Goal: Contribute content: Add original content to the website for others to see

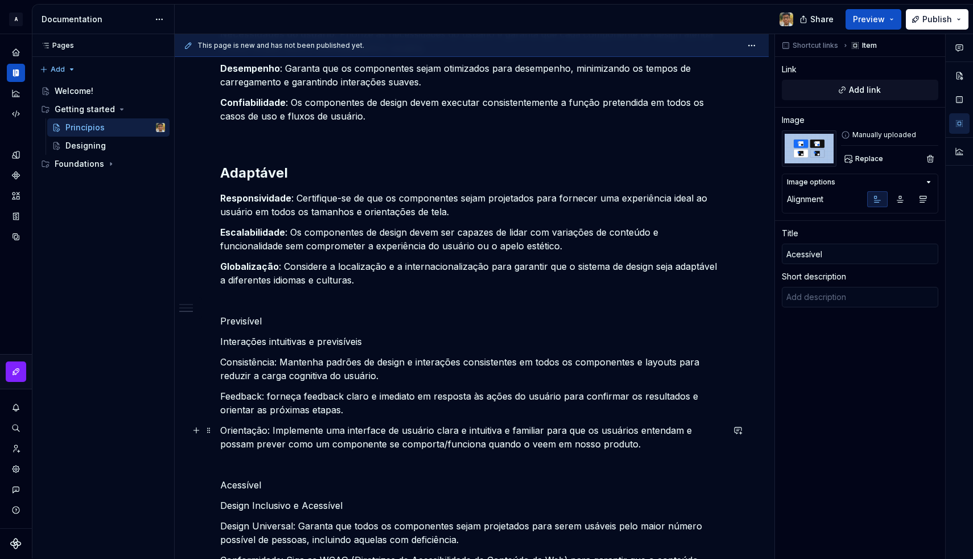
scroll to position [868, 0]
click at [242, 320] on p "Previsível" at bounding box center [471, 321] width 503 height 14
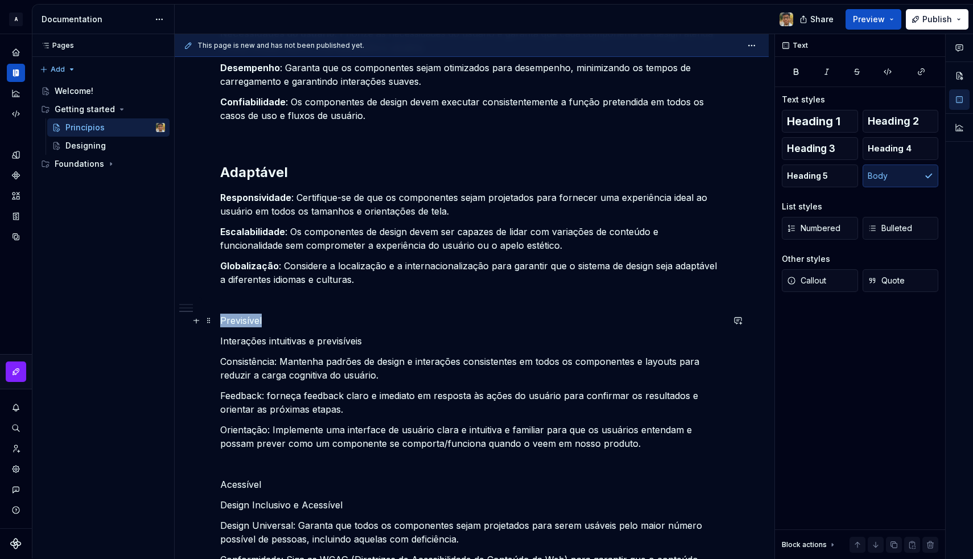
click at [242, 320] on p "Previsível" at bounding box center [471, 321] width 503 height 14
click at [273, 321] on p "Previsível" at bounding box center [471, 321] width 503 height 14
click at [931, 122] on button "Heading 2" at bounding box center [901, 121] width 76 height 23
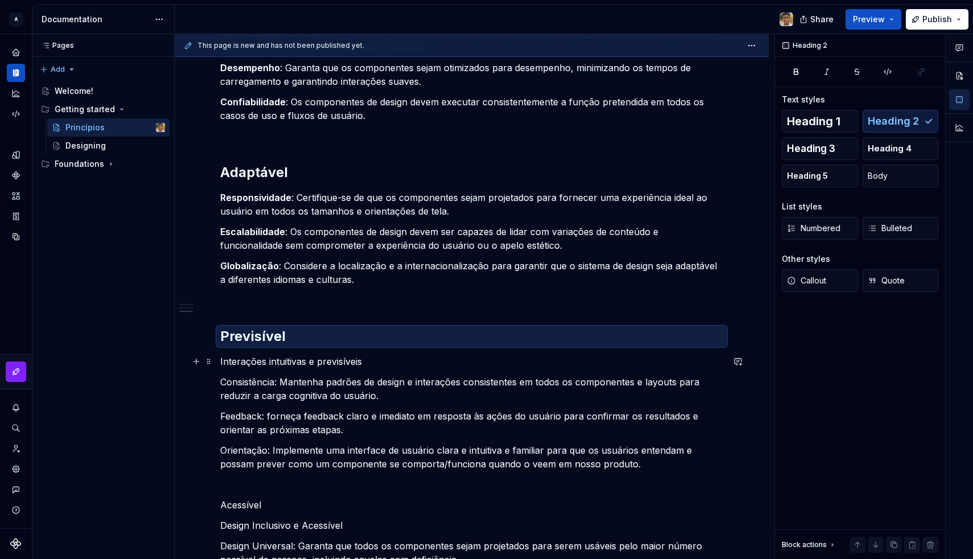
click at [250, 365] on p "Interações intuitivas e previsíveis" at bounding box center [471, 362] width 503 height 14
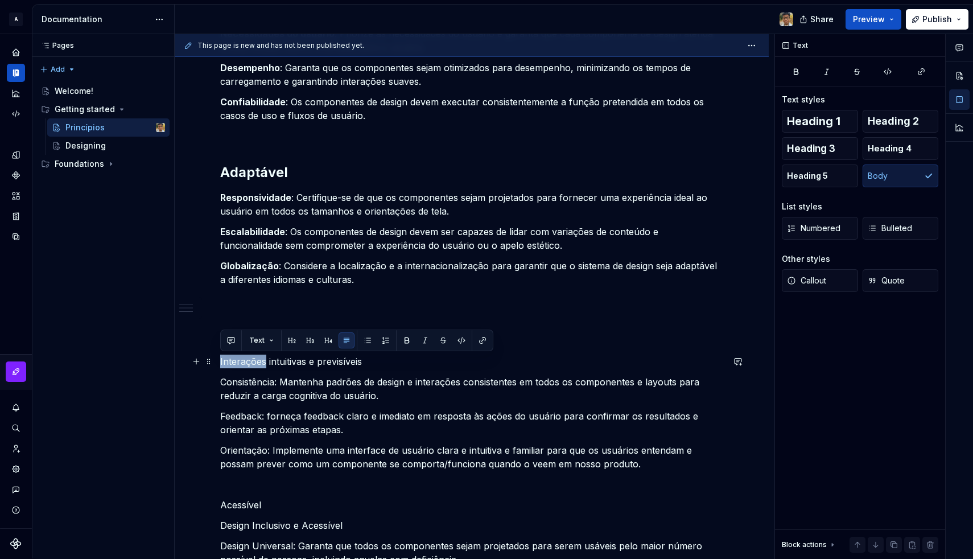
click at [250, 365] on p "Interações intuitivas e previsíveis" at bounding box center [471, 362] width 503 height 14
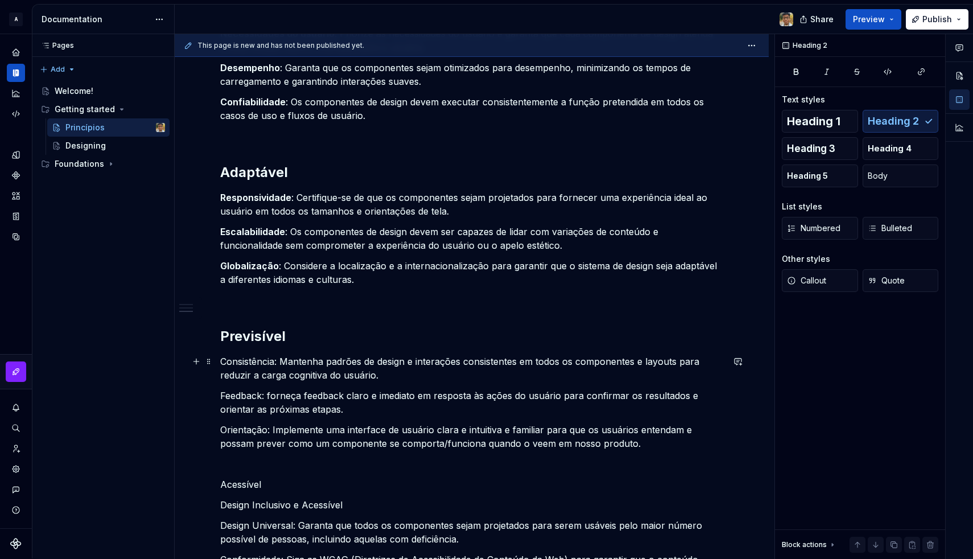
click at [240, 365] on p "Consistência: Mantenha padrões de design e interações consistentes em todos os …" at bounding box center [471, 368] width 503 height 27
click at [251, 362] on p "Consistência: Mantenha padrões de design e interações consistentes em todos os …" at bounding box center [471, 368] width 503 height 27
click at [240, 394] on p "Feedback: forneça feedback claro e imediato em resposta às ações do usuário par…" at bounding box center [471, 402] width 503 height 27
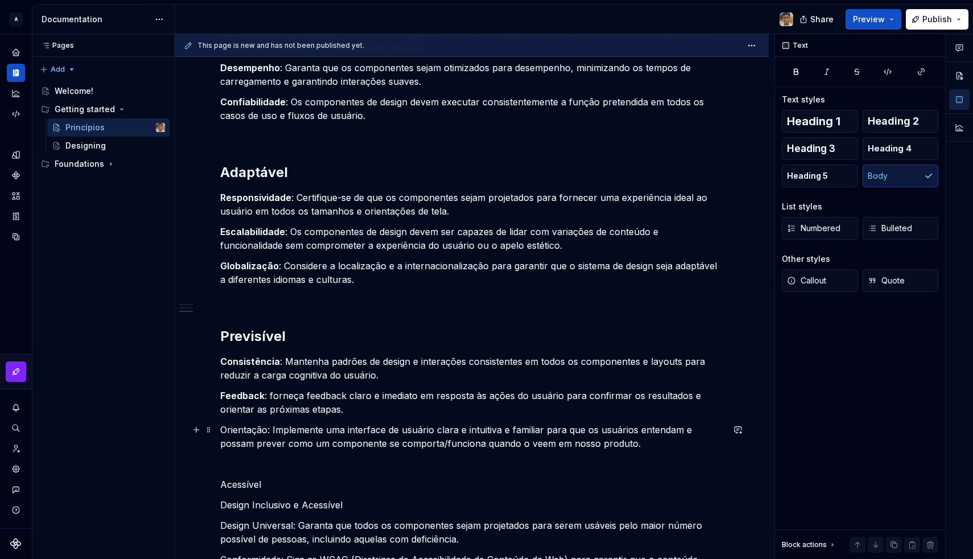
click at [240, 431] on p "Orientação: Implemente uma interface de usuário clara e intuitiva e familiar pa…" at bounding box center [471, 436] width 503 height 27
click at [283, 437] on p "Orientação : Implemente uma interface de usuário clara e intuitiva e familiar p…" at bounding box center [471, 436] width 503 height 27
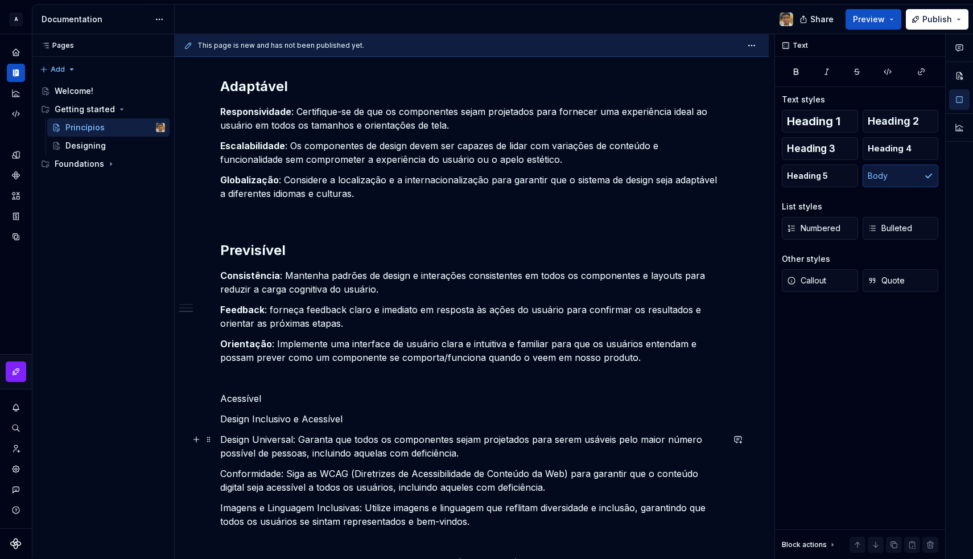
scroll to position [965, 0]
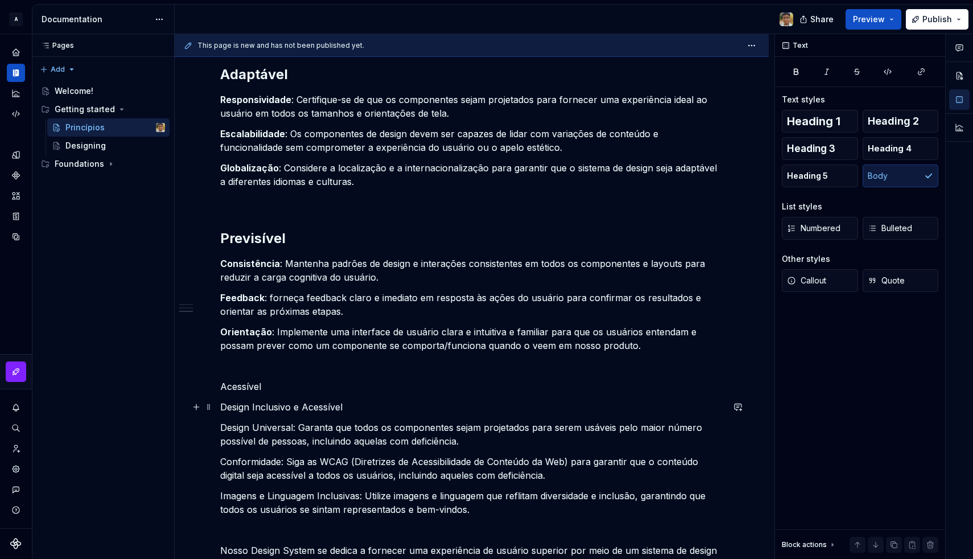
click at [268, 408] on p "Design Inclusivo e Acessível" at bounding box center [471, 407] width 503 height 14
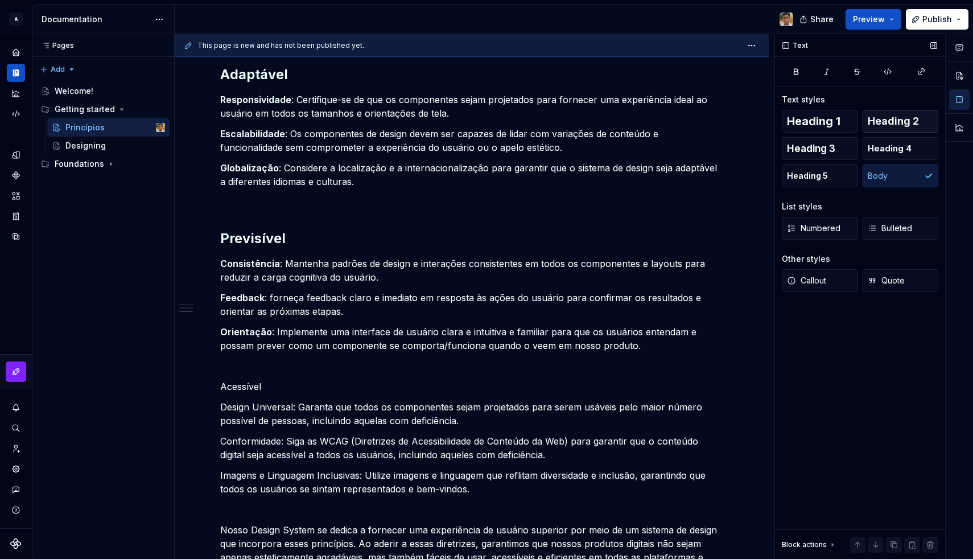
click at [914, 124] on span "Heading 2" at bounding box center [893, 121] width 51 height 11
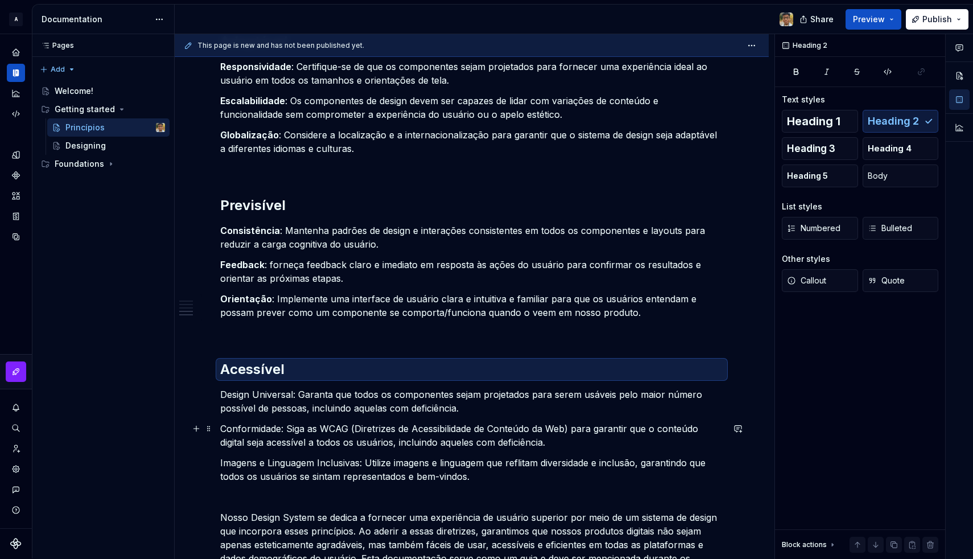
scroll to position [1067, 0]
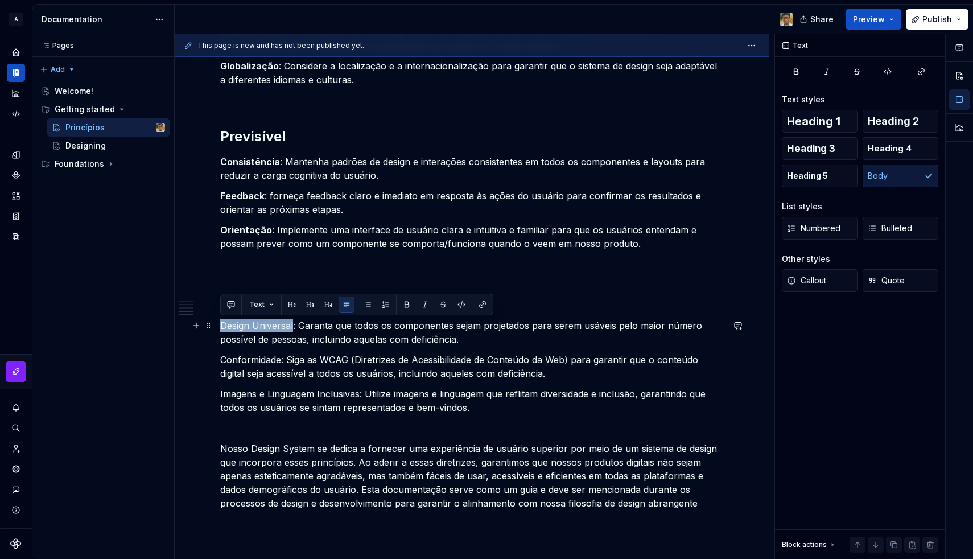
drag, startPoint x: 293, startPoint y: 323, endPoint x: 215, endPoint y: 324, distance: 78.0
click at [246, 363] on p "Conformidade: Siga as WCAG (Diretrizes de Acessibilidade de Conteúdo da Web) pa…" at bounding box center [471, 366] width 503 height 27
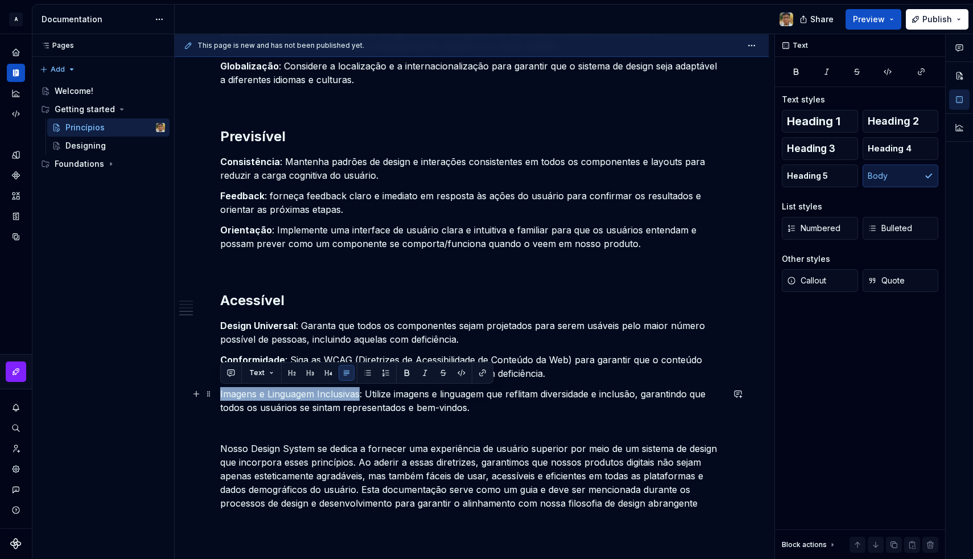
drag, startPoint x: 361, startPoint y: 392, endPoint x: 219, endPoint y: 392, distance: 142.3
click at [490, 410] on p "Imagens e Linguagem Inclusivas : Utilize imagens e linguagem que reflitam diver…" at bounding box center [471, 400] width 503 height 27
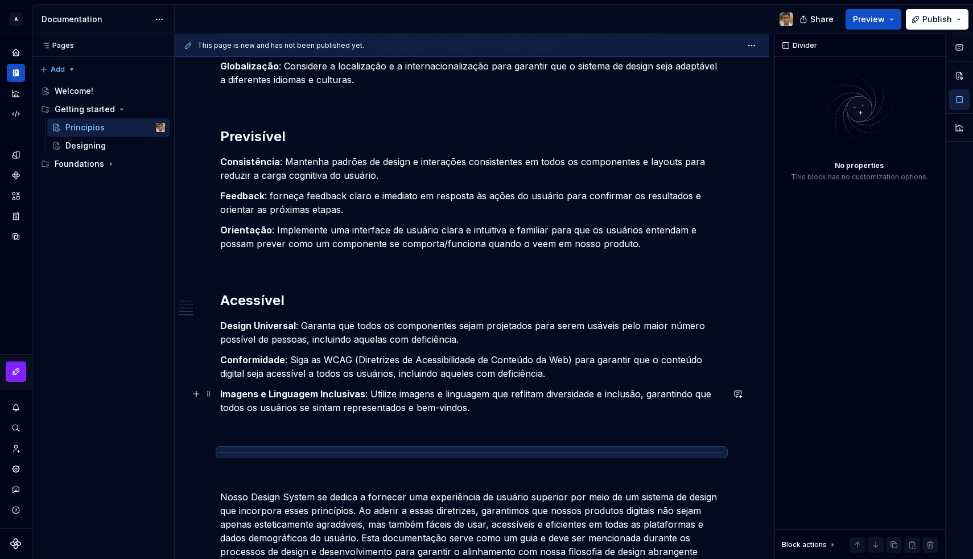
click at [508, 405] on p "Imagens e Linguagem Inclusivas : Utilize imagens e linguagem que reflitam diver…" at bounding box center [471, 400] width 503 height 27
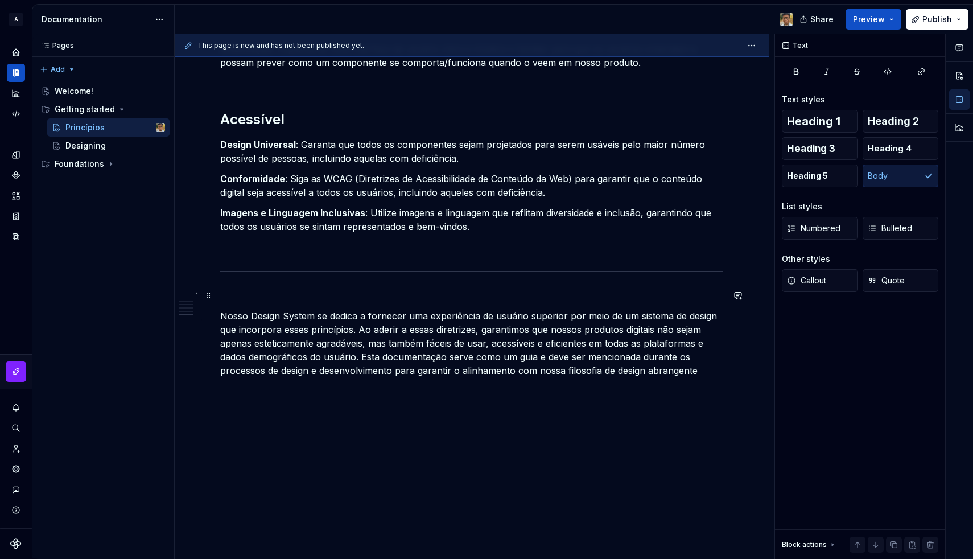
scroll to position [1248, 0]
click at [360, 357] on p "Nosso Design System se dedica a fornecer uma experiência de usuário superior po…" at bounding box center [471, 343] width 503 height 68
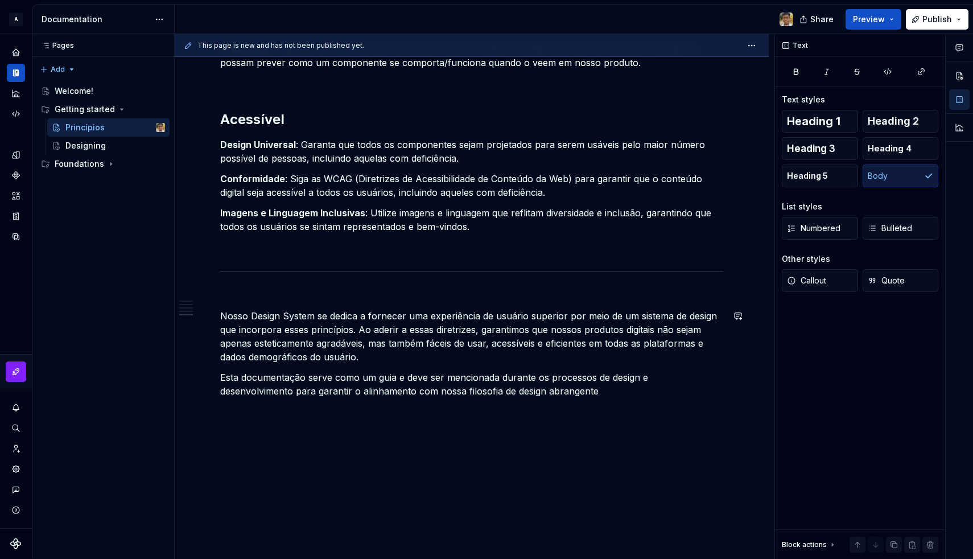
scroll to position [1235, 0]
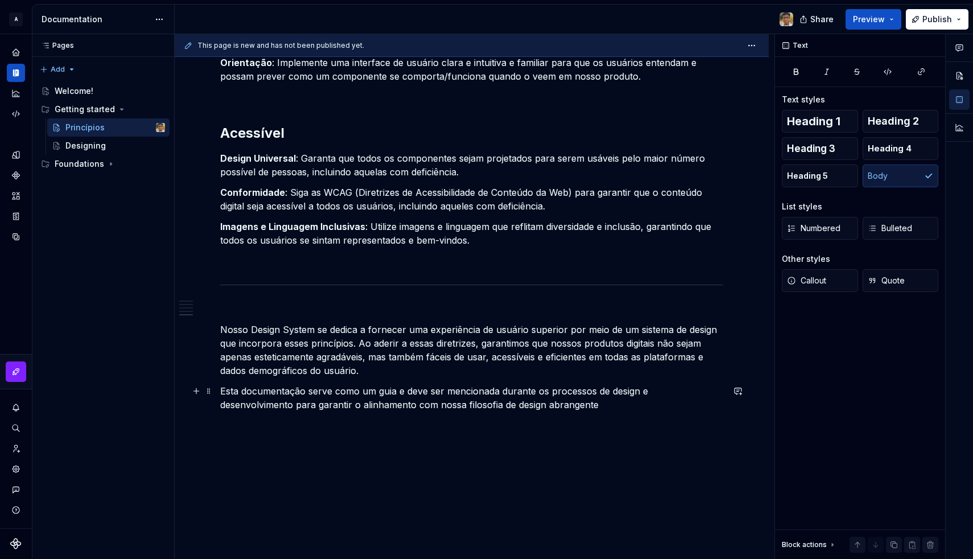
click at [538, 401] on p "Esta documentação serve como um guia e deve ser mencionada durante os processos…" at bounding box center [471, 397] width 503 height 27
click at [413, 370] on p "Nosso Design System se dedica a fornecer uma experiência de usuário superior po…" at bounding box center [471, 350] width 503 height 55
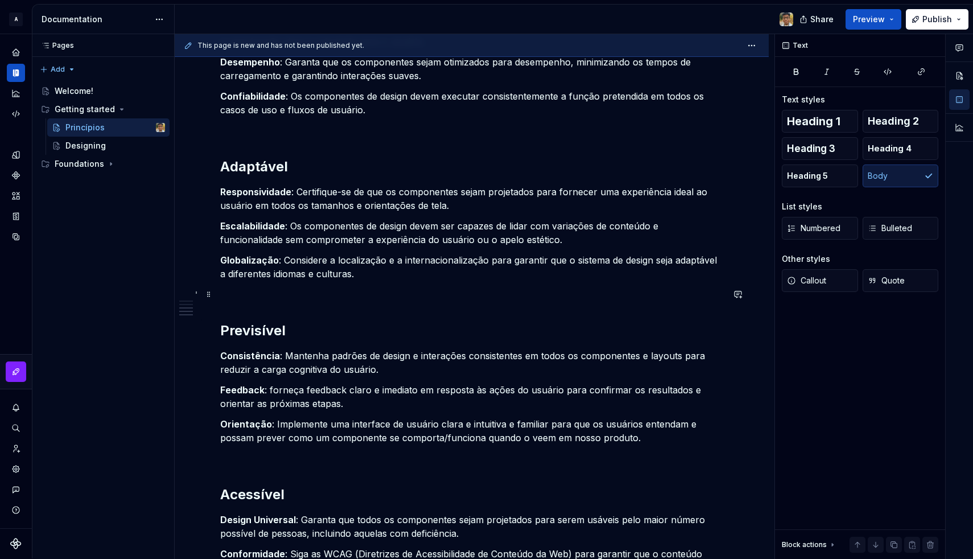
scroll to position [872, 0]
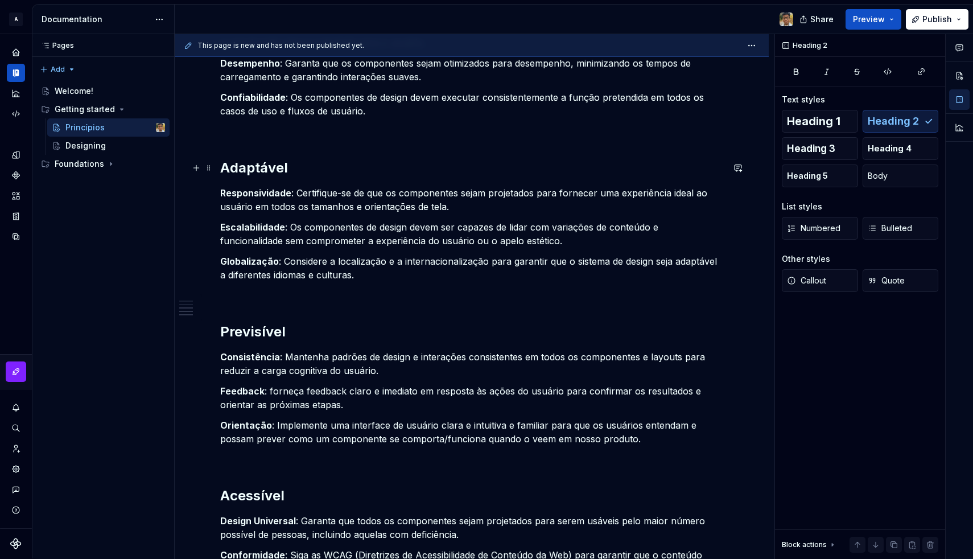
click at [303, 172] on h2 "Adaptável" at bounding box center [471, 168] width 503 height 18
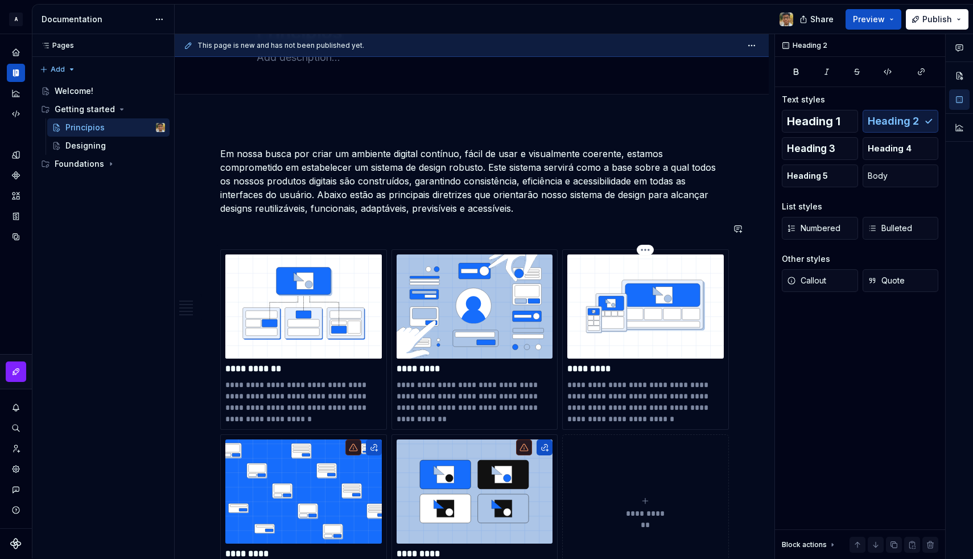
scroll to position [151, 0]
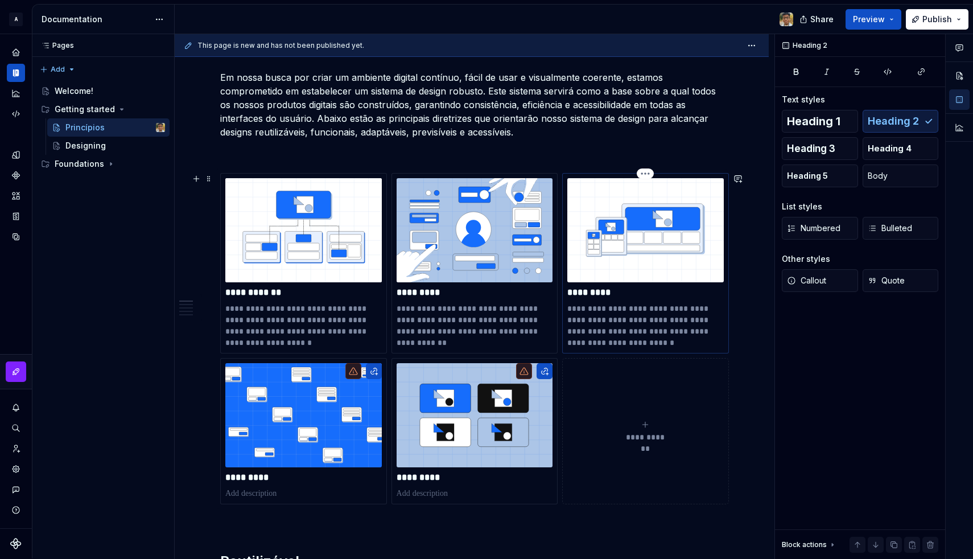
click at [620, 292] on p "*********" at bounding box center [646, 292] width 157 height 11
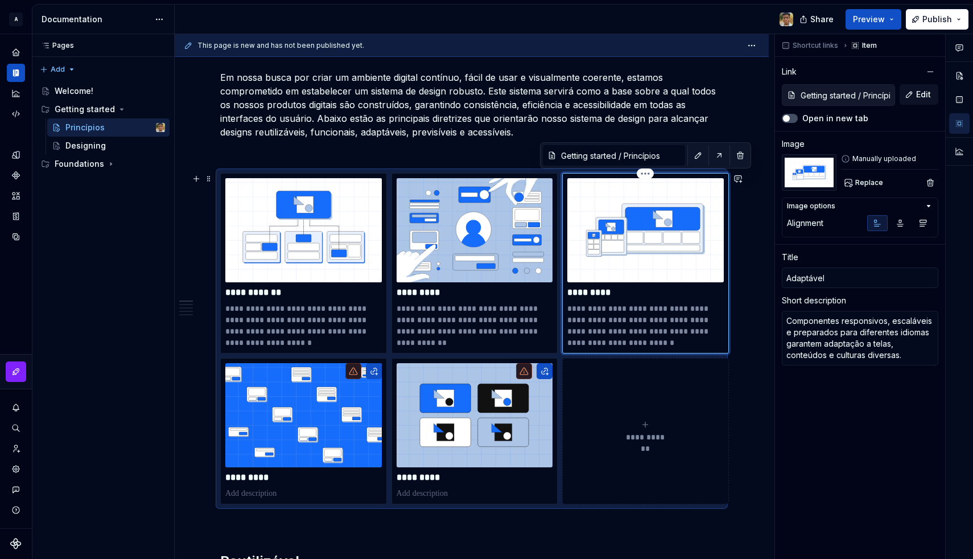
type textarea "*"
type input "Adaptáve"
type textarea "*"
type input "Adaptáv"
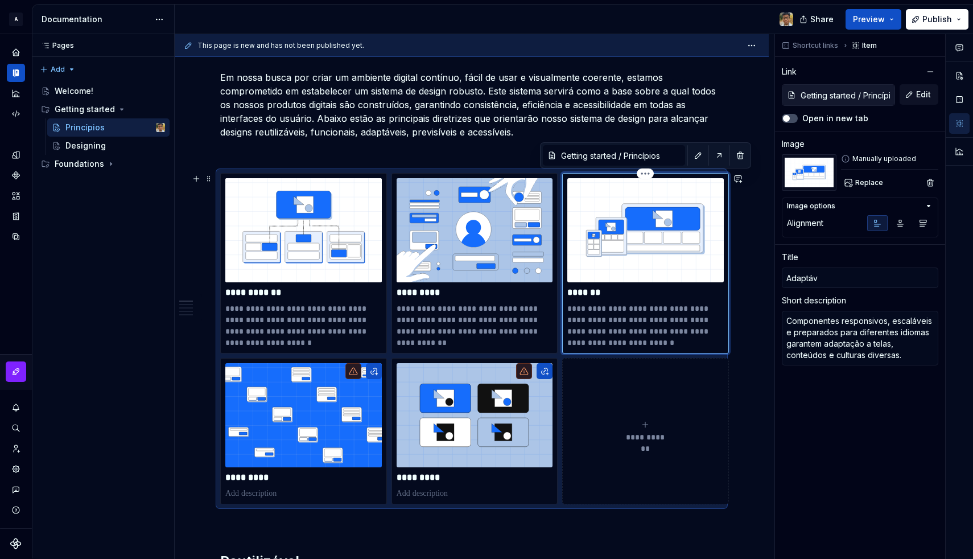
type textarea "*"
type input "Adaptá"
type textarea "*"
type input "Adapt"
type textarea "*"
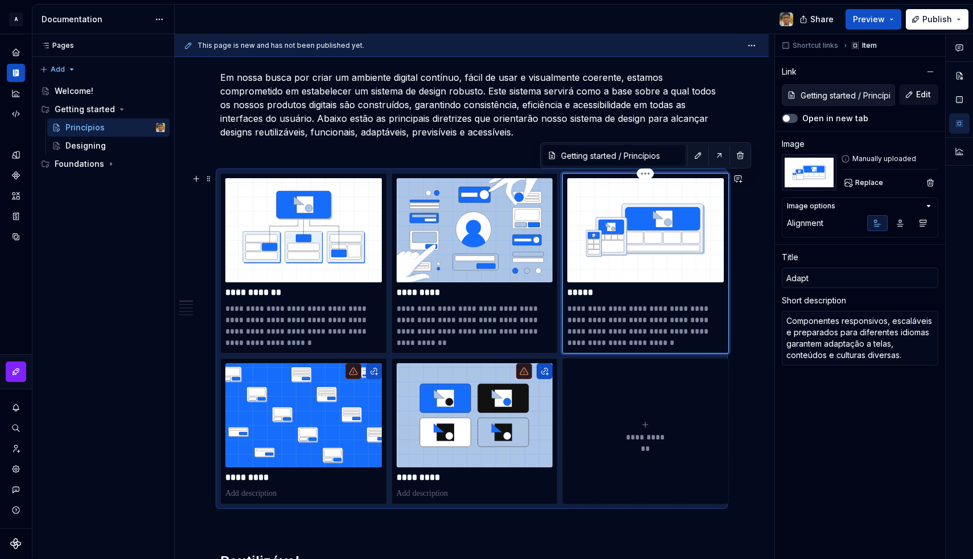
type input "Adapta"
type textarea "*"
type input "Adaptat"
type textarea "*"
type input "Adaptati"
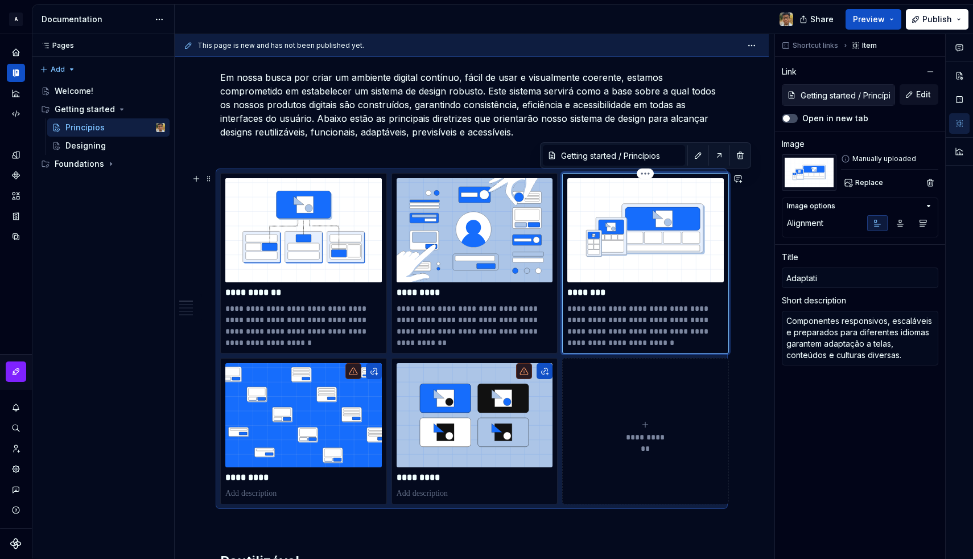
type textarea "*"
type input "Adaptativ"
type textarea "*"
type input "Adaptativo"
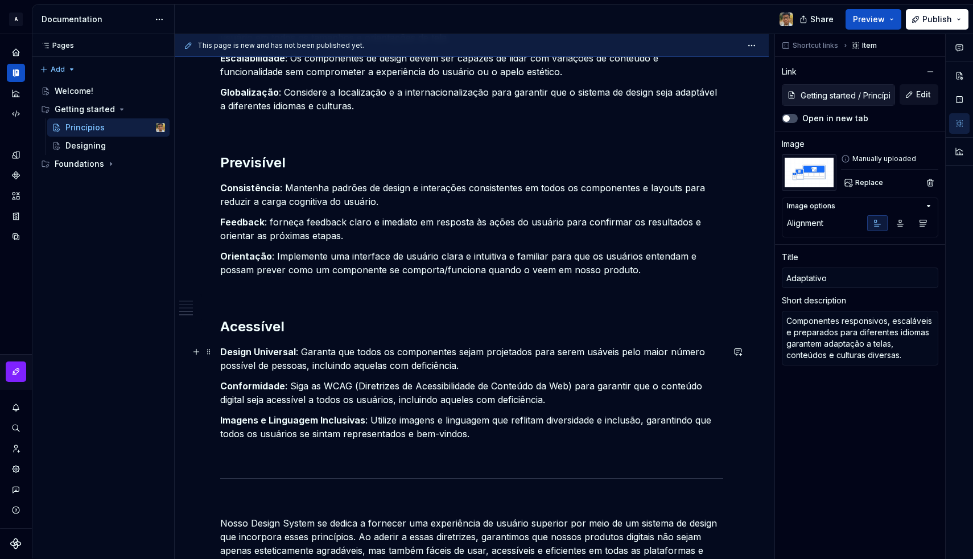
scroll to position [1043, 0]
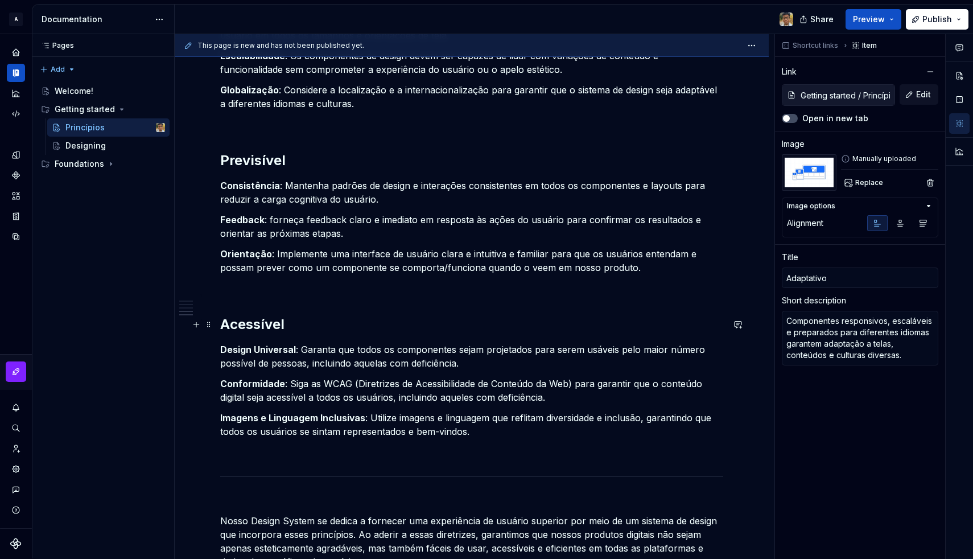
click at [313, 326] on h2 "Acessível" at bounding box center [471, 324] width 503 height 18
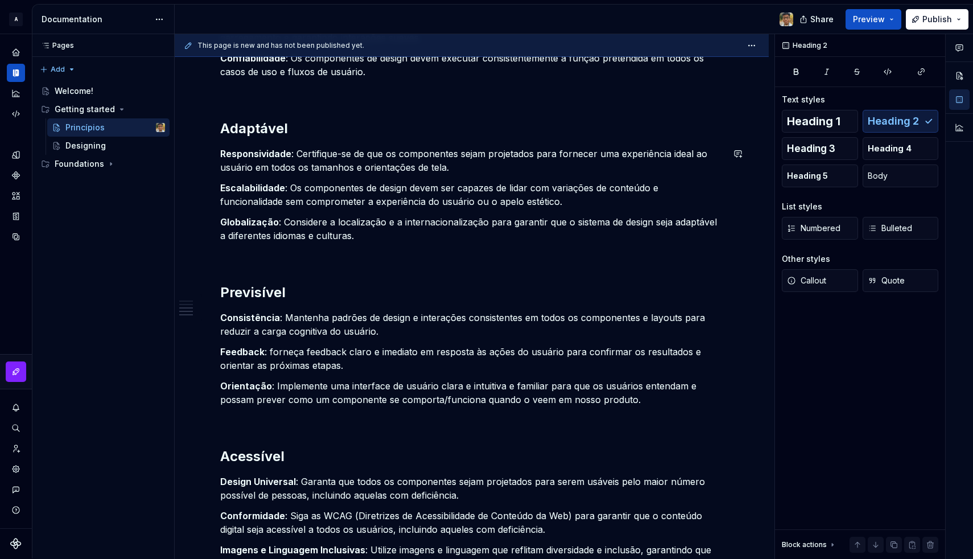
scroll to position [910, 0]
click at [305, 128] on h2 "Adaptável" at bounding box center [471, 130] width 503 height 18
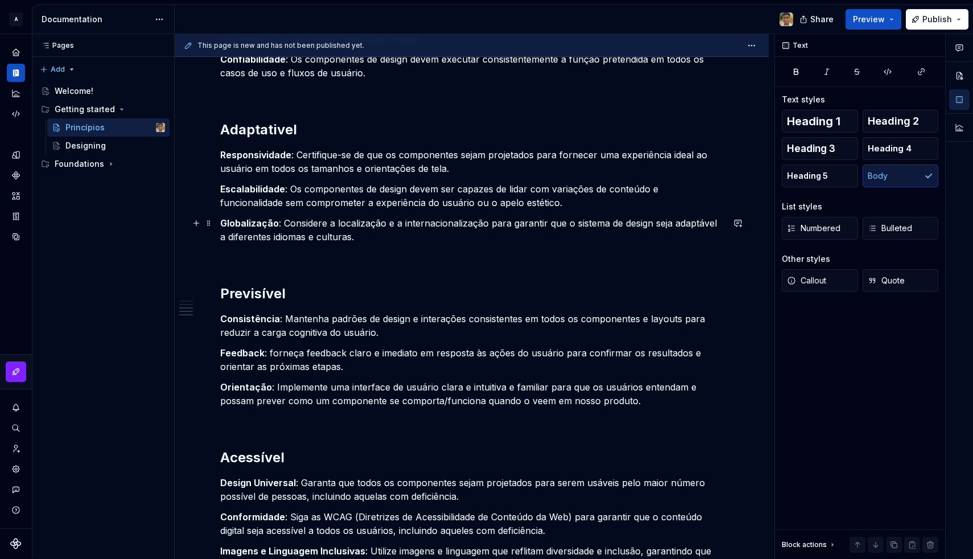
click at [326, 226] on p "Globalização : Considere a localização e a internacionalização para garantir qu…" at bounding box center [471, 229] width 503 height 27
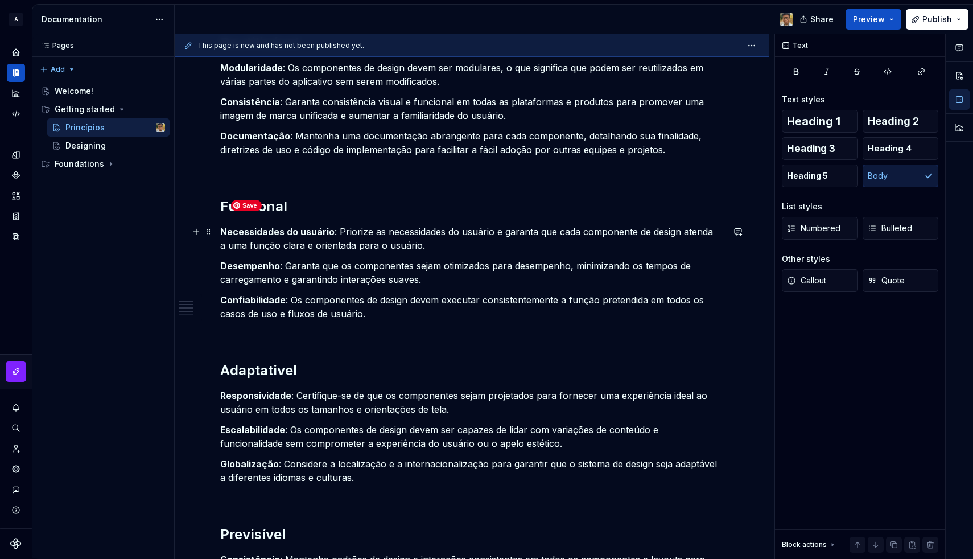
scroll to position [674, 0]
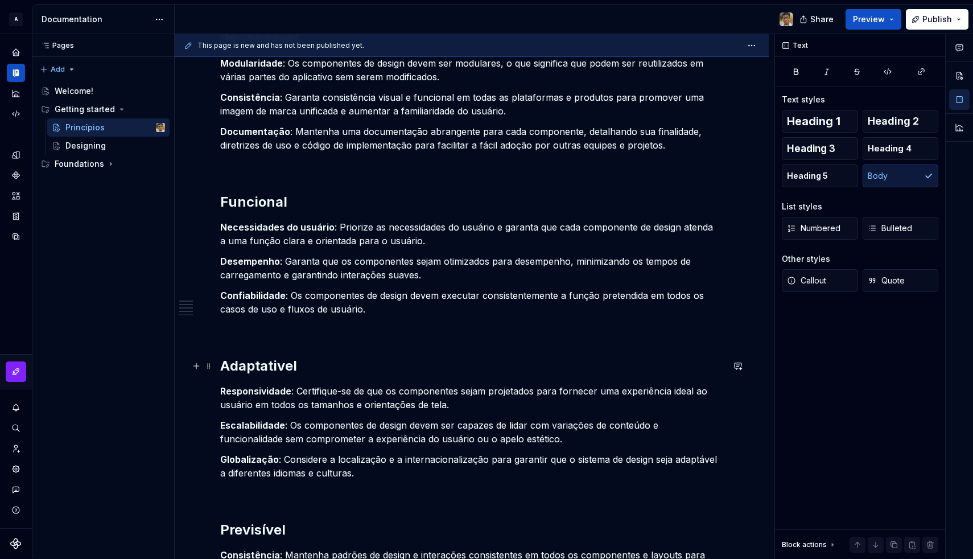
click at [330, 363] on h2 "Adaptativel" at bounding box center [471, 366] width 503 height 18
click at [377, 426] on p "Escalabilidade : Os componentes de design devem ser capazes de lidar com variaç…" at bounding box center [471, 431] width 503 height 27
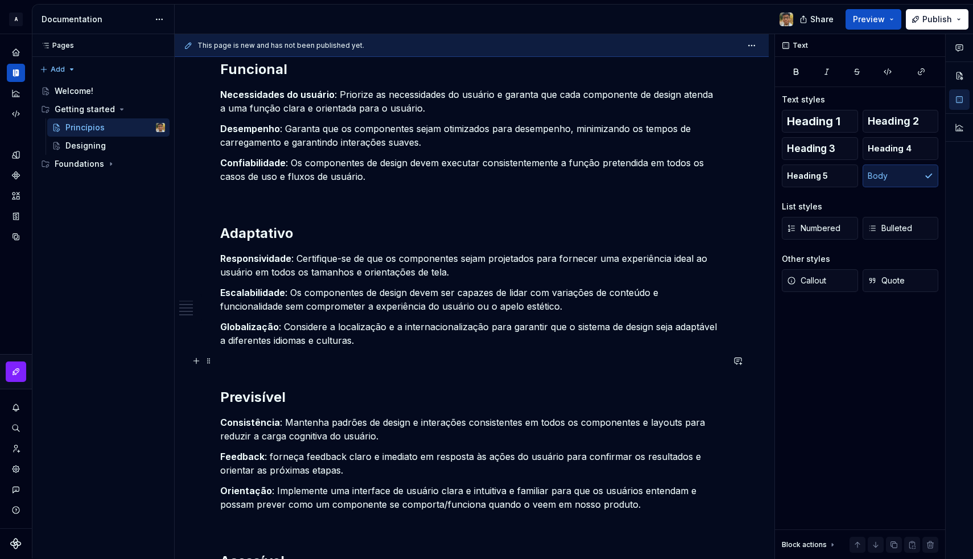
scroll to position [808, 0]
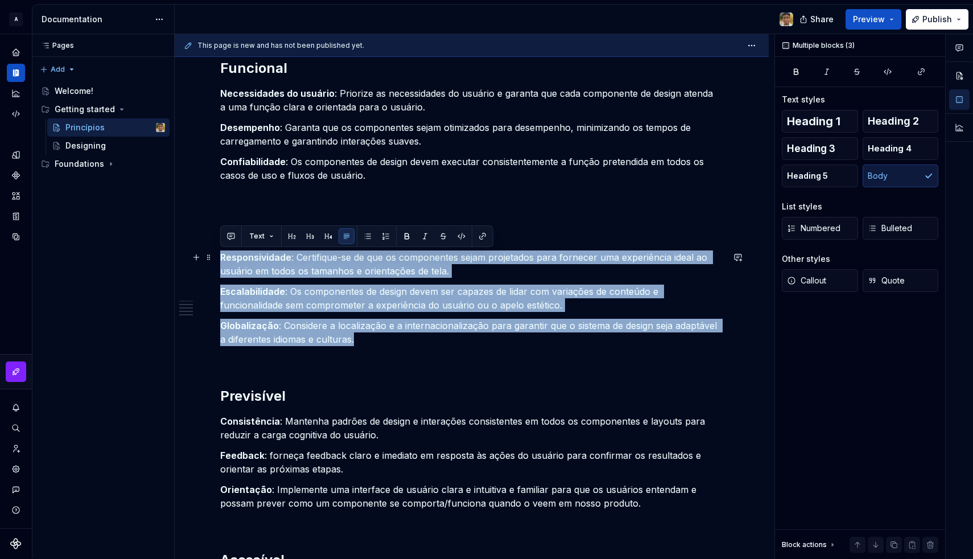
drag, startPoint x: 360, startPoint y: 343, endPoint x: 221, endPoint y: 259, distance: 162.4
click at [221, 259] on div "**********" at bounding box center [471, 126] width 503 height 1425
copy div "Responsividade : Certifique-se de que os componentes sejam projetados para forn…"
click at [282, 331] on p "Globalização : Considere a localização e a internacionalização para garantir qu…" at bounding box center [471, 332] width 503 height 27
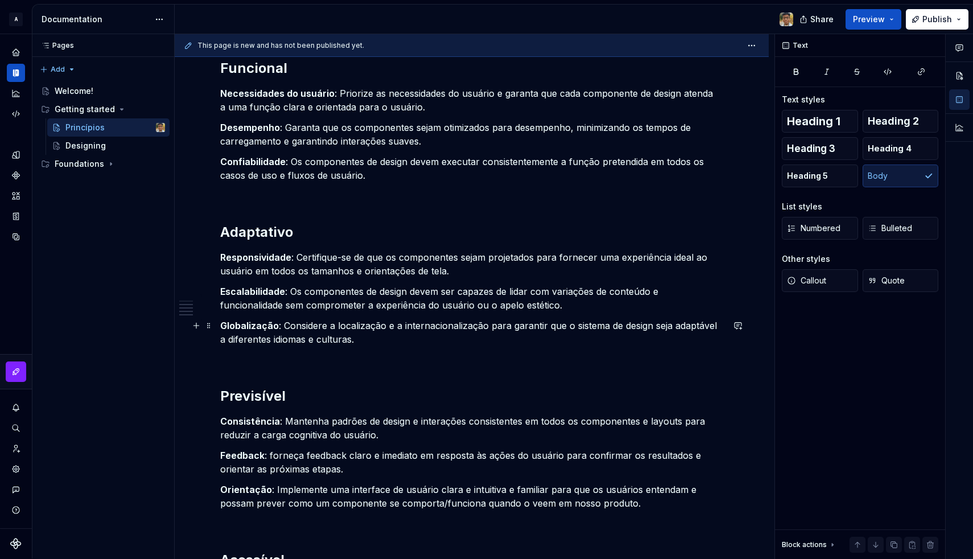
click at [295, 328] on p "Globalização : Considere a localização e a internacionalização para garantir qu…" at bounding box center [471, 332] width 503 height 27
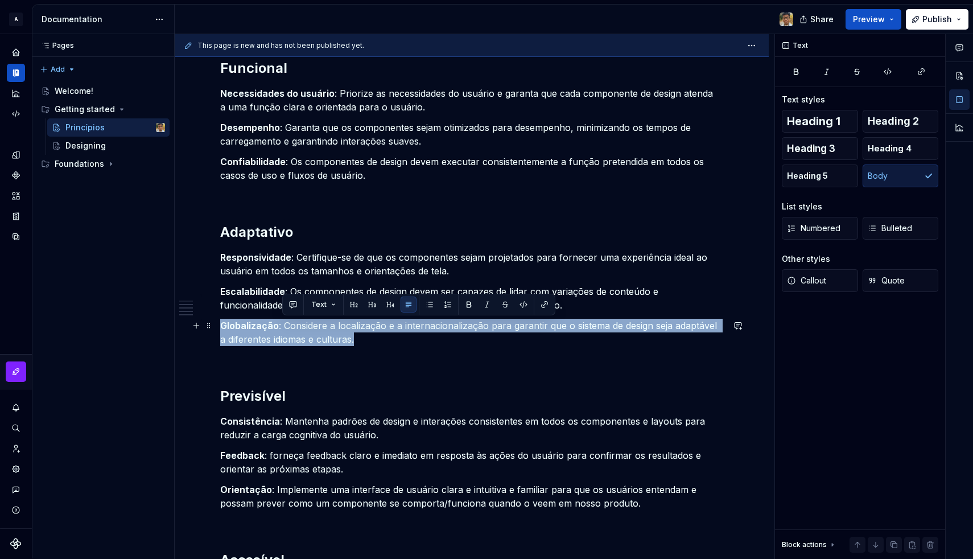
click at [295, 328] on p "Globalização : Considere a localização e a internacionalização para garantir qu…" at bounding box center [471, 332] width 503 height 27
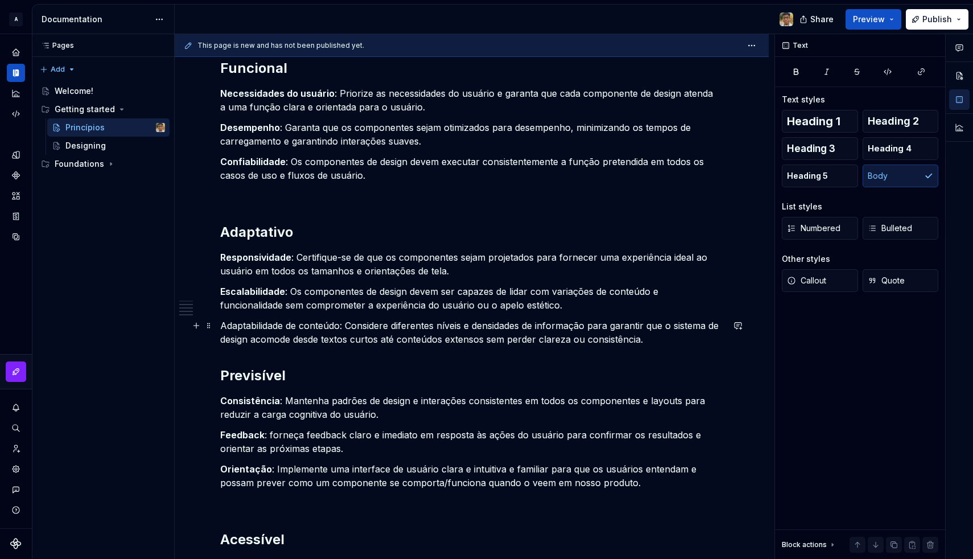
click at [333, 325] on p "Adaptabilidade de conteúdo: Considere diferentes níveis e densidades de informa…" at bounding box center [471, 332] width 503 height 27
click at [223, 327] on p "Adaptabilidade de conteúdo: Considere diferentes níveis e densidades de informa…" at bounding box center [471, 332] width 503 height 27
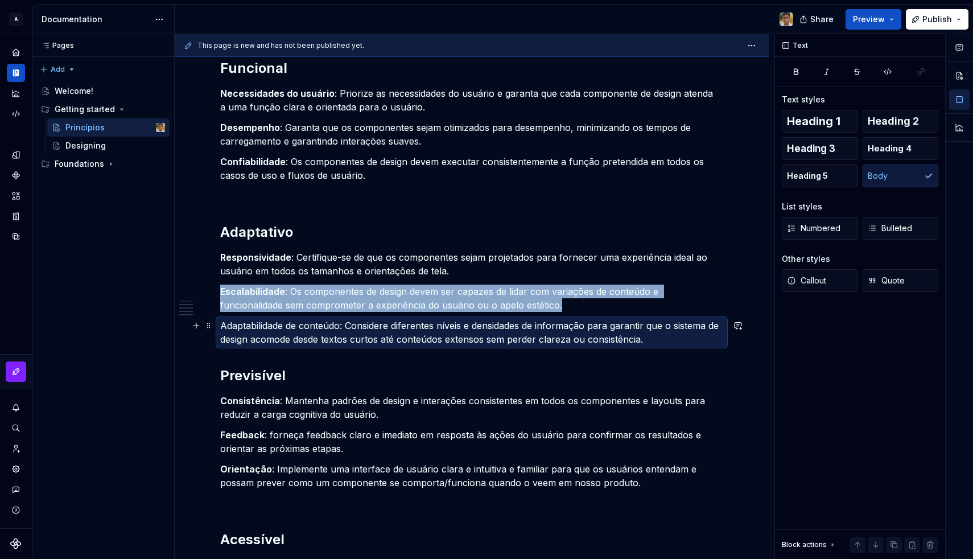
click at [256, 319] on p "Adaptabilidade de conteúdo: Considere diferentes níveis e densidades de informa…" at bounding box center [471, 332] width 503 height 27
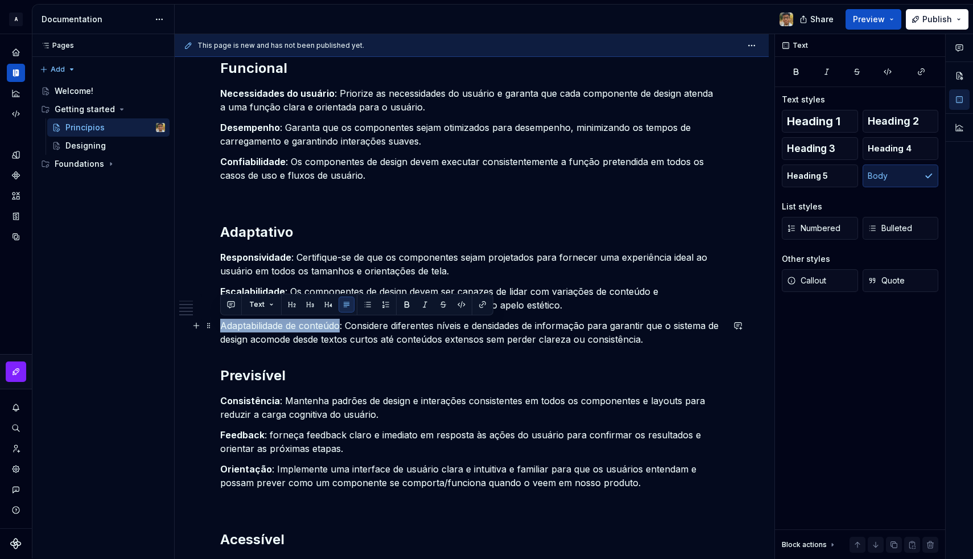
drag, startPoint x: 221, startPoint y: 324, endPoint x: 340, endPoint y: 325, distance: 119.5
click at [340, 325] on p "Adaptabilidade de conteúdo: Considere diferentes níveis e densidades de informa…" at bounding box center [471, 332] width 503 height 27
click at [363, 261] on p "Responsividade : Certifique-se de que os componentes sejam projetados para forn…" at bounding box center [471, 263] width 503 height 27
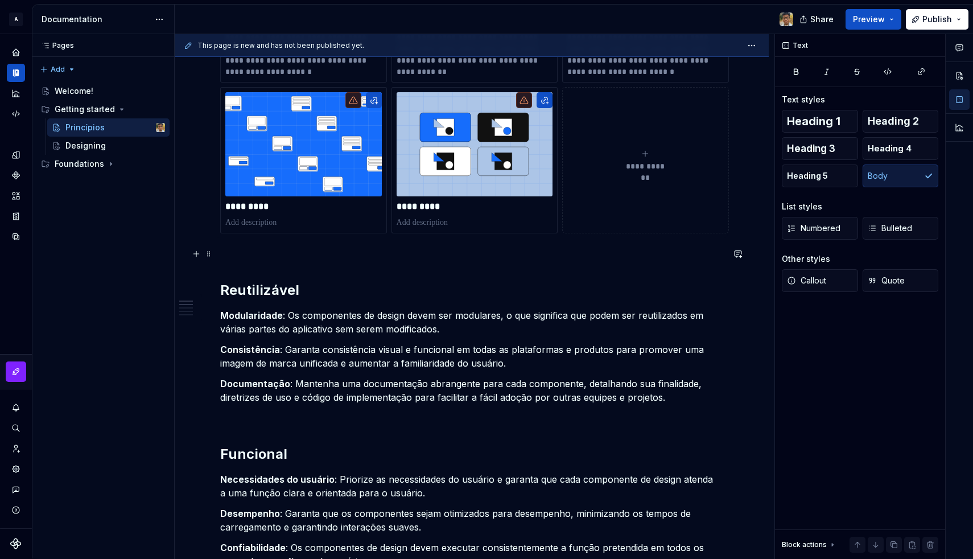
scroll to position [418, 0]
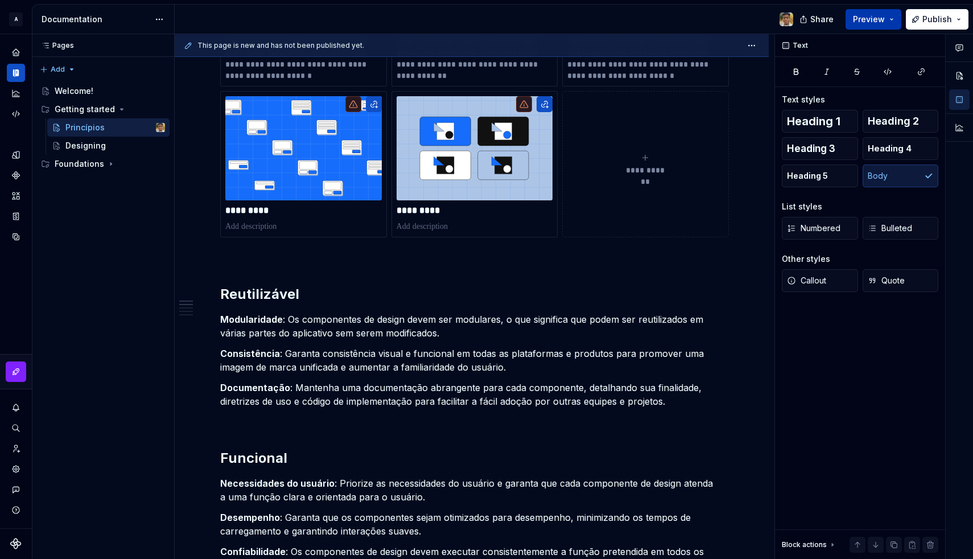
click at [897, 24] on button "Preview" at bounding box center [874, 19] width 56 height 20
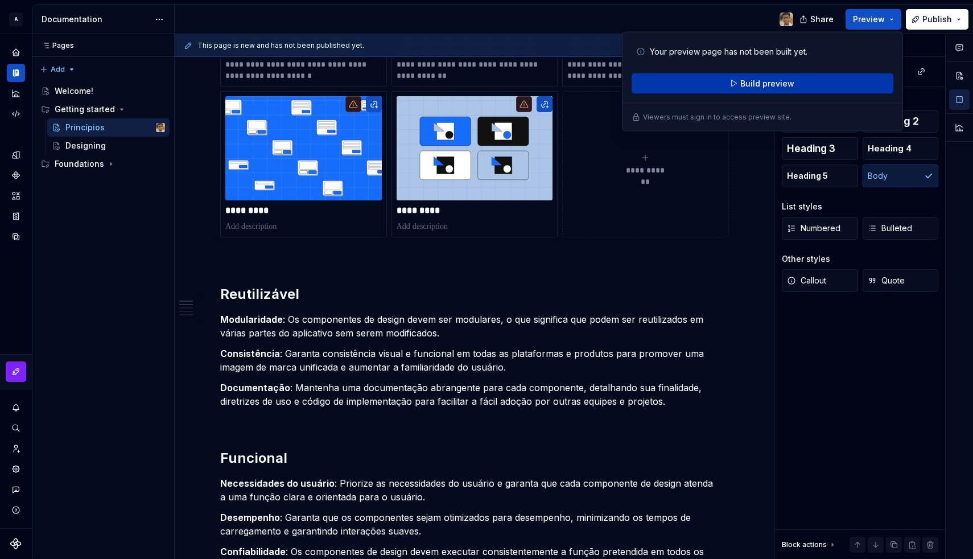
click at [831, 84] on button "Build preview" at bounding box center [763, 83] width 262 height 20
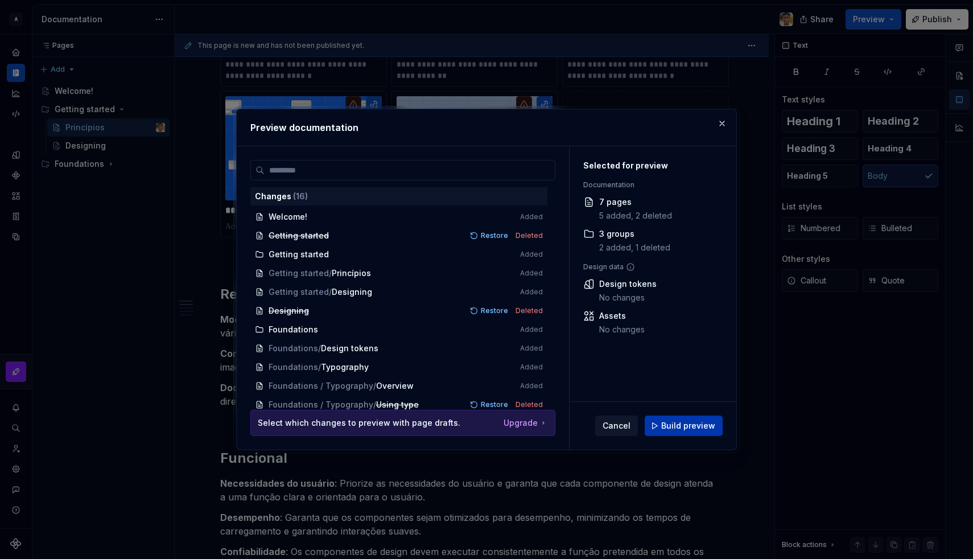
click at [695, 429] on span "Build preview" at bounding box center [688, 425] width 54 height 11
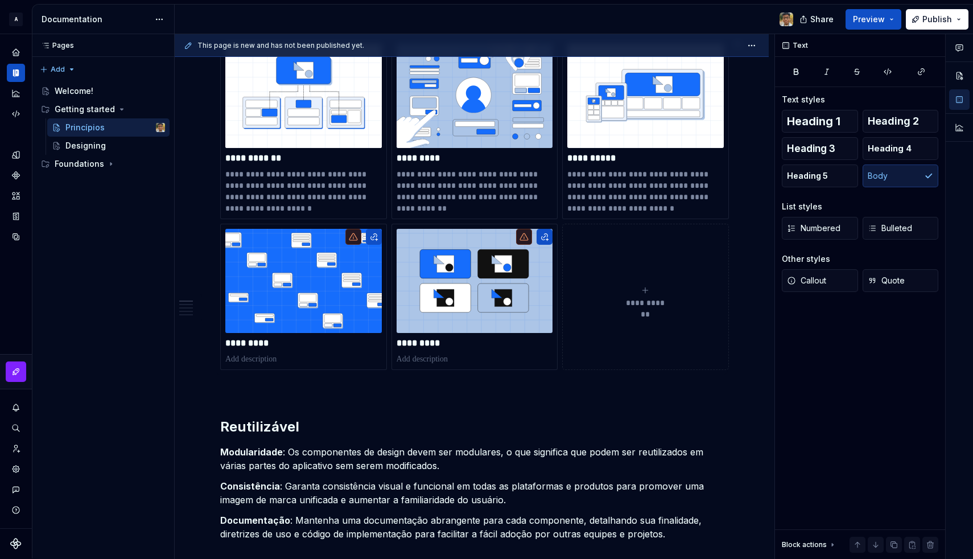
scroll to position [246, 0]
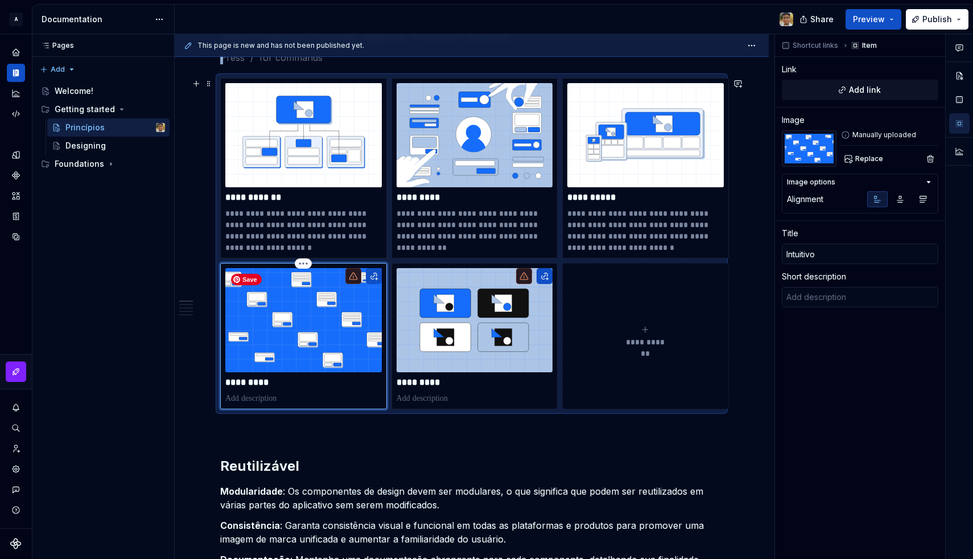
click at [343, 301] on img at bounding box center [303, 320] width 157 height 104
click at [840, 84] on button "Add link" at bounding box center [860, 90] width 157 height 20
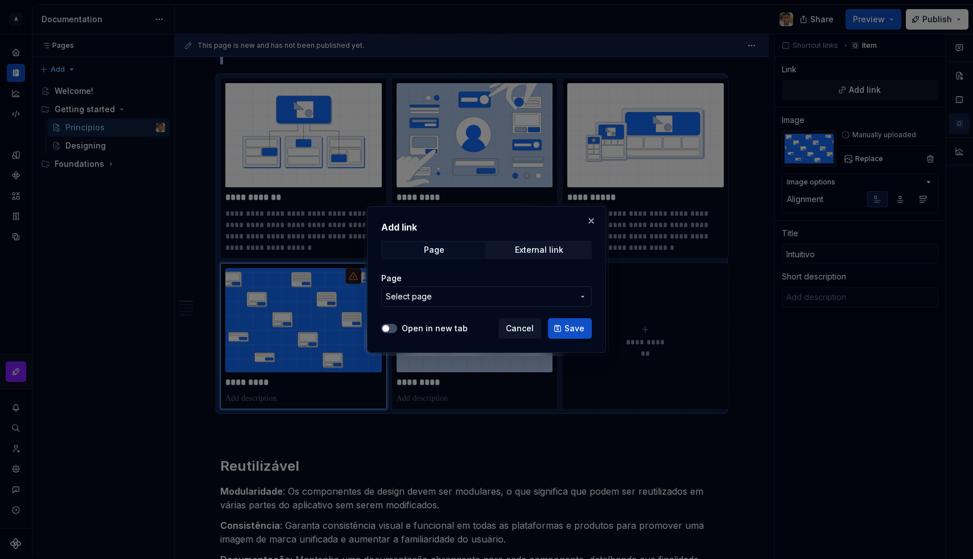
click at [406, 292] on span "Select page" at bounding box center [409, 296] width 46 height 11
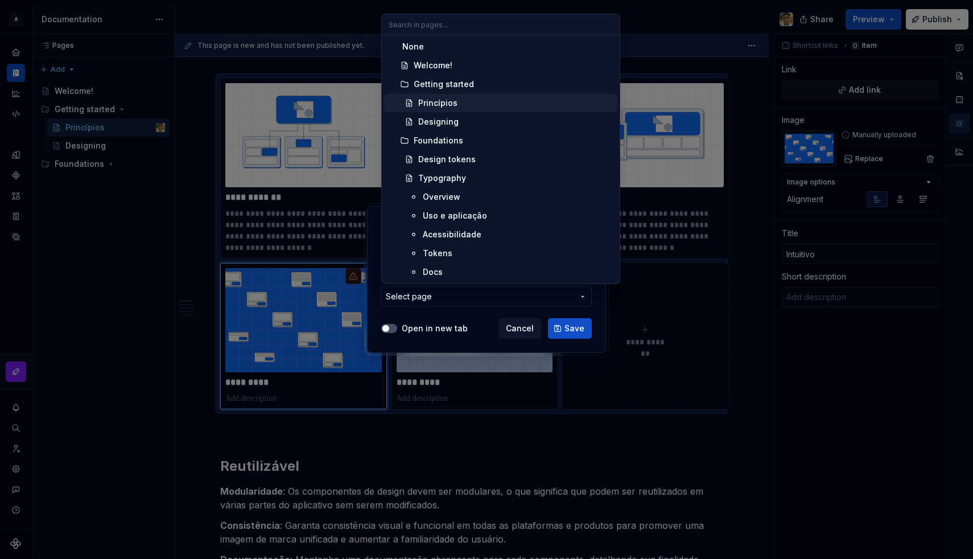
click at [426, 104] on div "Princípios" at bounding box center [437, 102] width 39 height 11
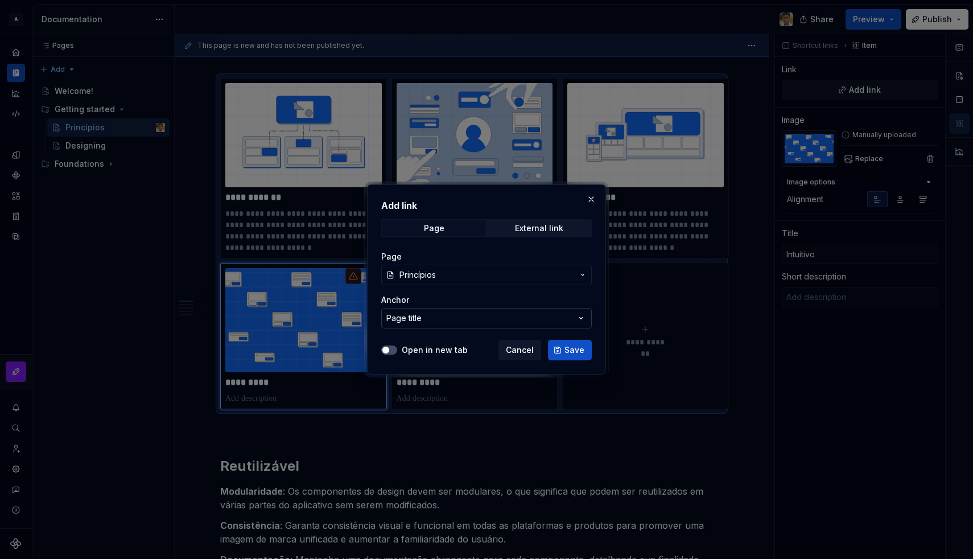
click at [419, 318] on div "Page title" at bounding box center [404, 318] width 35 height 11
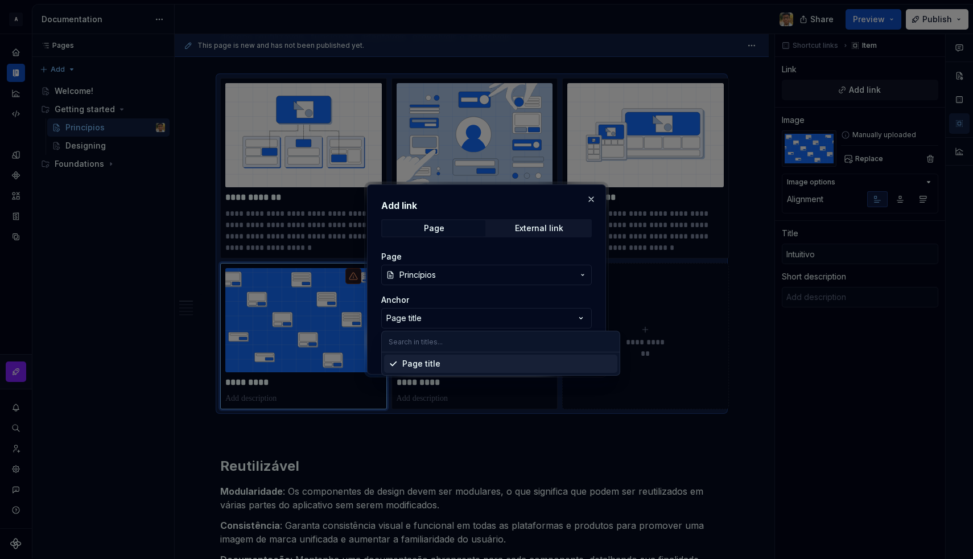
click at [421, 342] on input "text" at bounding box center [501, 341] width 238 height 20
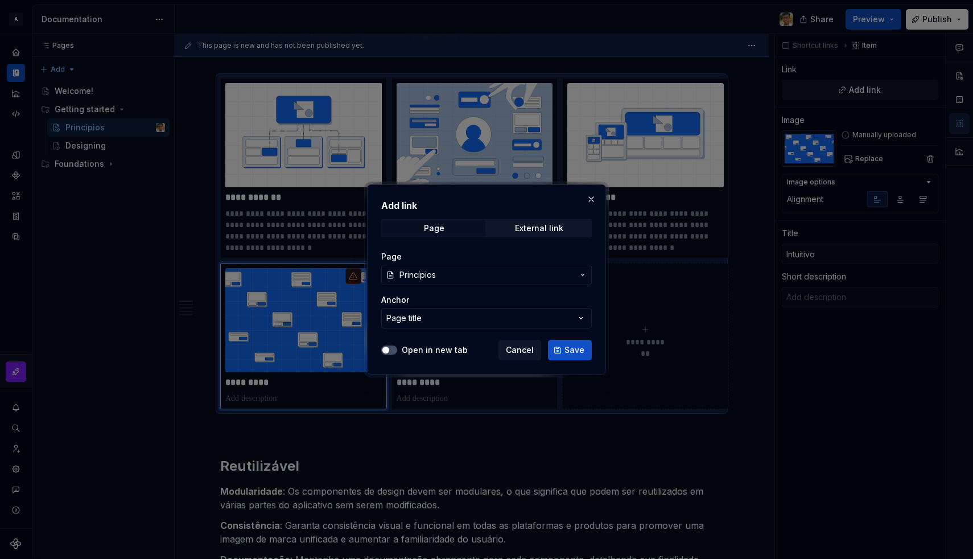
click at [418, 325] on div "Add link Page External link Page Princípios Anchor Page title Open in new tab C…" at bounding box center [486, 279] width 973 height 559
click at [422, 320] on button "Page title" at bounding box center [486, 318] width 211 height 20
click at [421, 315] on div "Add link Page External link Page Princípios Anchor Page title Open in new tab C…" at bounding box center [486, 279] width 973 height 559
click at [426, 276] on span "Princípios" at bounding box center [418, 274] width 36 height 11
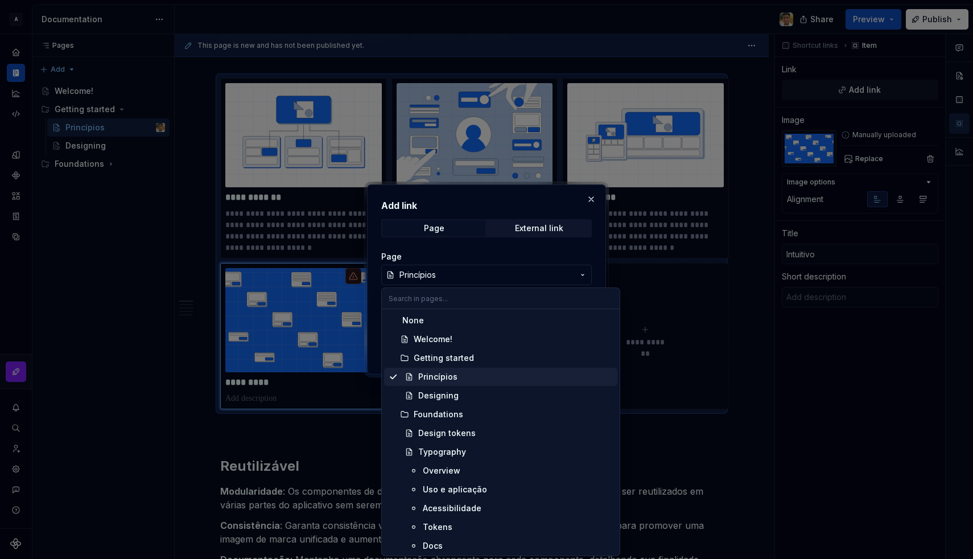
click at [461, 373] on div "Princípios" at bounding box center [515, 376] width 195 height 11
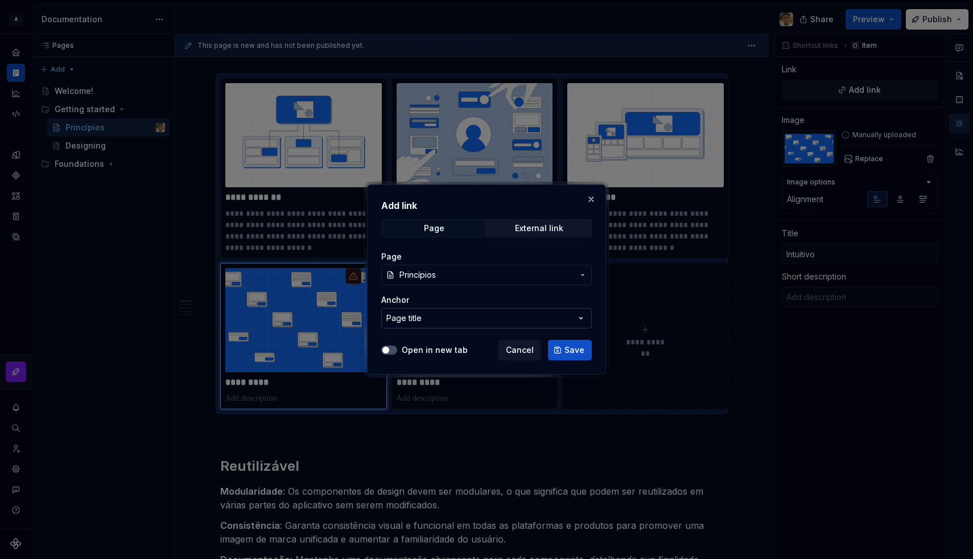
click at [486, 310] on button "Page title" at bounding box center [486, 318] width 211 height 20
click at [486, 312] on div "Add link Page External link Page Princípios Anchor Page title Open in new tab C…" at bounding box center [486, 279] width 973 height 559
click at [563, 346] on button "Save" at bounding box center [570, 350] width 44 height 20
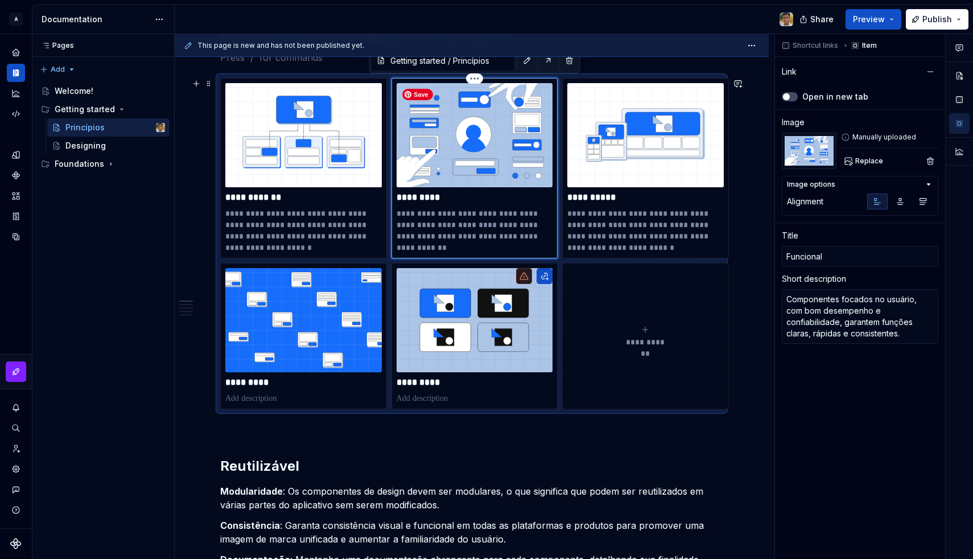
type textarea "*"
type input "Funcional"
type textarea "Componentes focados no usuário, com bom desempenho e confiabilidade, garantem f…"
click at [504, 150] on img at bounding box center [475, 135] width 157 height 104
type input "Getting started / Princípios/ Funcional"
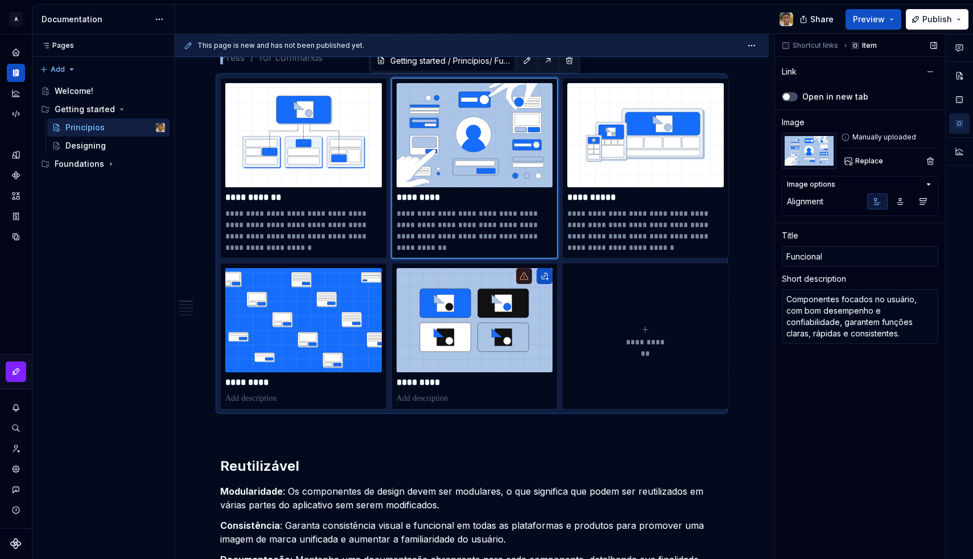
click at [793, 71] on div "Link" at bounding box center [789, 71] width 15 height 11
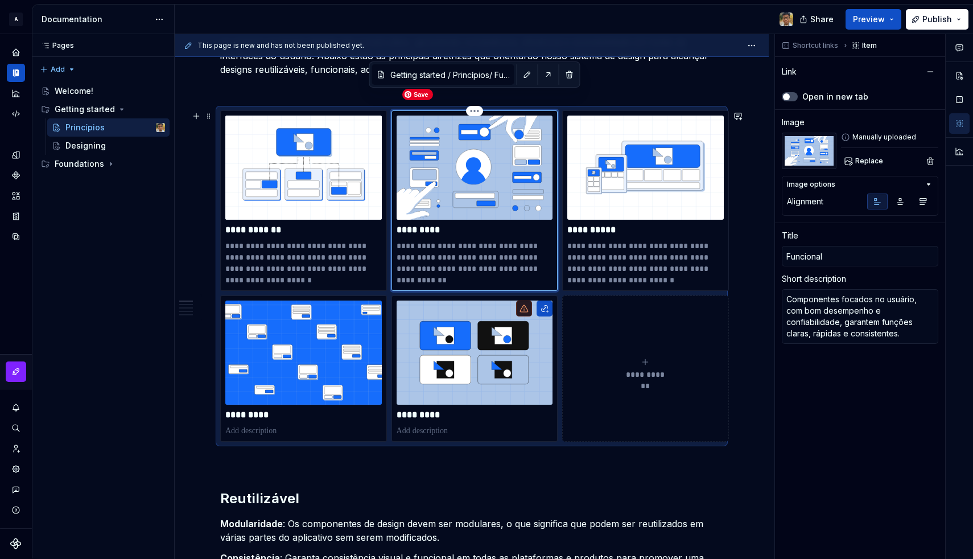
scroll to position [209, 0]
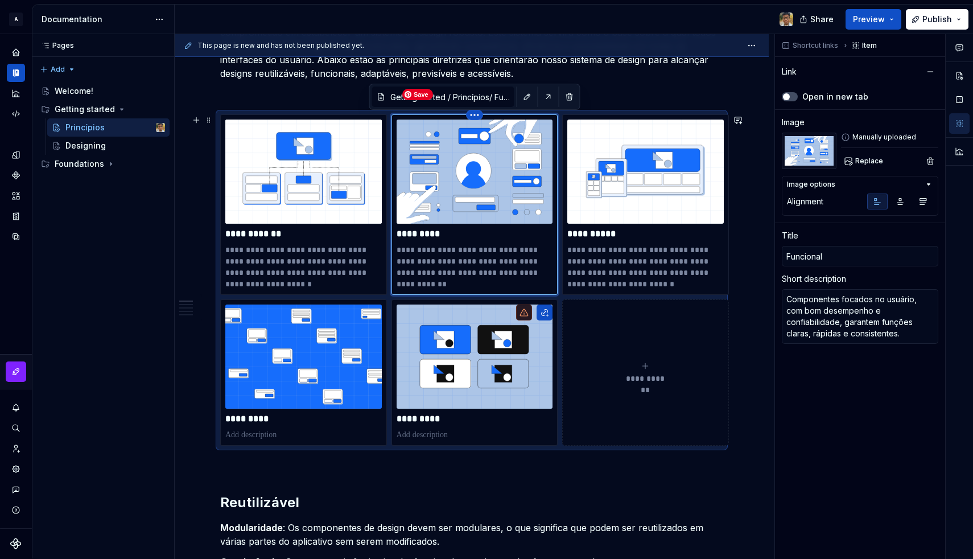
click at [475, 117] on html "A Design System Design system data Documentation Share Preview Publish Pages Pa…" at bounding box center [486, 279] width 973 height 559
click at [471, 110] on html "A Design System Design system data Documentation Share Preview Publish Pages Pa…" at bounding box center [486, 279] width 973 height 559
click at [504, 205] on img at bounding box center [475, 172] width 157 height 104
click at [490, 215] on img at bounding box center [475, 172] width 157 height 104
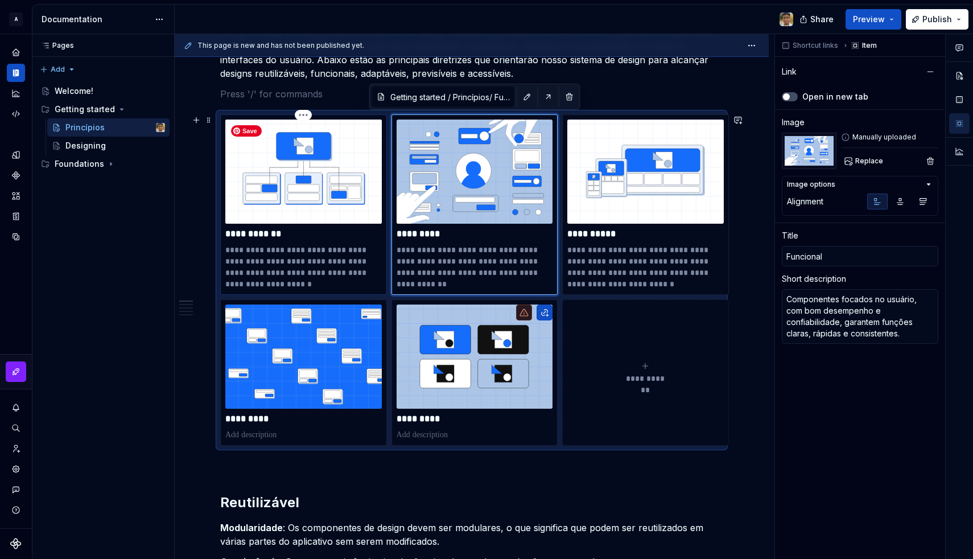
type textarea "*"
type input "Reutilizável"
type textarea "Componentes modulares, consistentes e bem documentados facilitam reutilização, …"
type input "Getting started / Princípios/ Reutilizável"
click at [293, 218] on img at bounding box center [303, 172] width 157 height 104
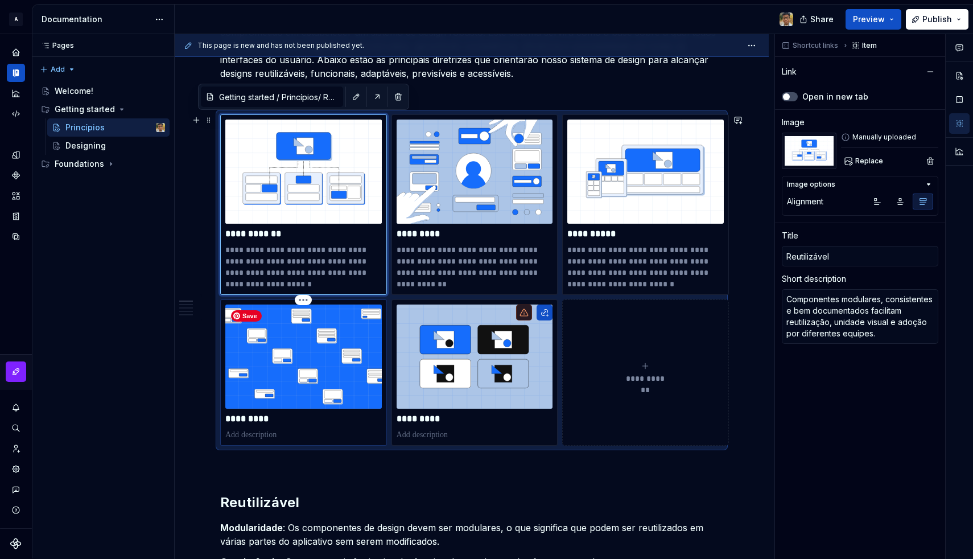
type textarea "*"
type input "Intuitivo"
type input "Getting started / Princípios"
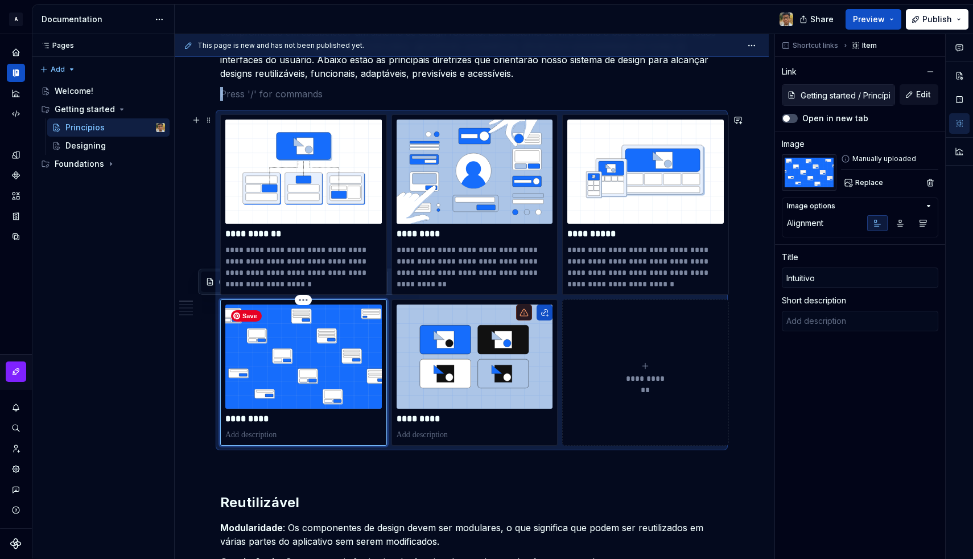
click at [320, 352] on img at bounding box center [303, 357] width 157 height 104
type textarea "*"
type input "Funcional"
type textarea "Componentes focados no usuário, com bom desempenho e confiabilidade, garantem f…"
type input "Getting started / Princípios/ Funcional"
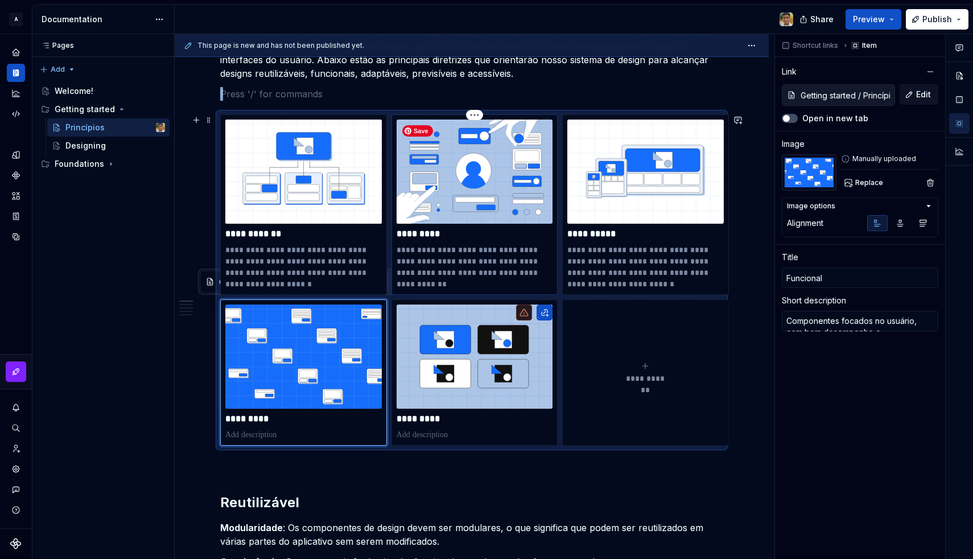
click at [484, 204] on img at bounding box center [475, 172] width 157 height 104
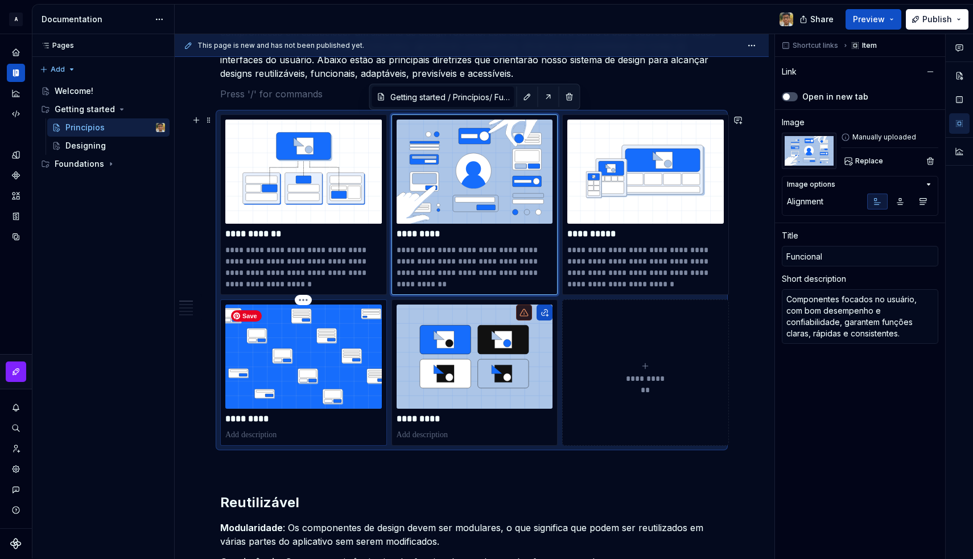
type textarea "*"
type input "Intuitivo"
type input "Getting started / Princípios"
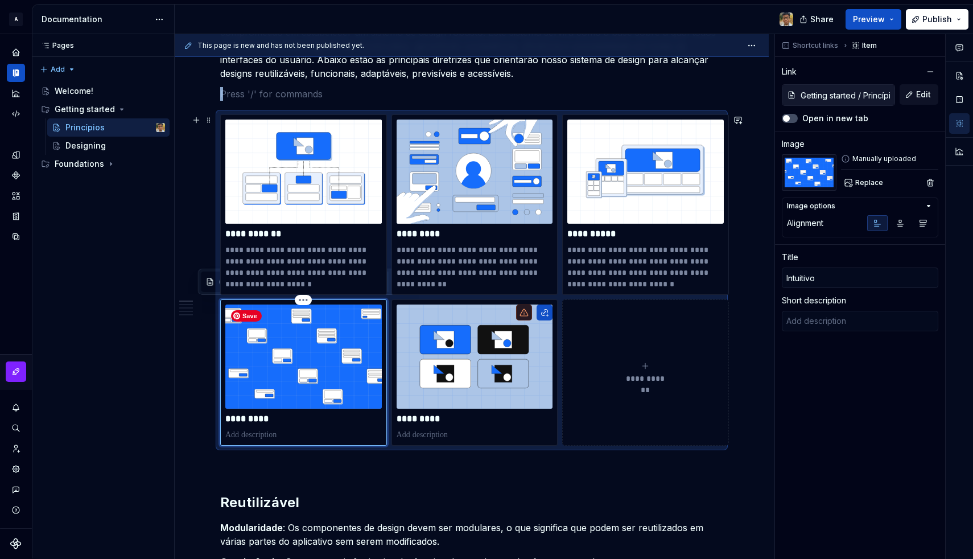
click at [344, 364] on img at bounding box center [303, 357] width 157 height 104
click at [932, 71] on button "button" at bounding box center [931, 72] width 16 height 16
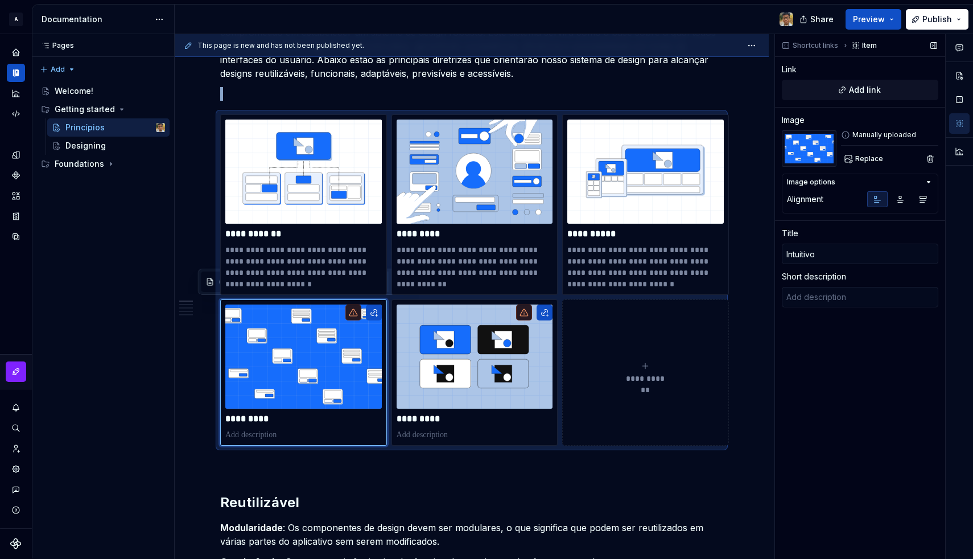
type textarea "*"
click at [859, 89] on span "Add link" at bounding box center [865, 89] width 32 height 11
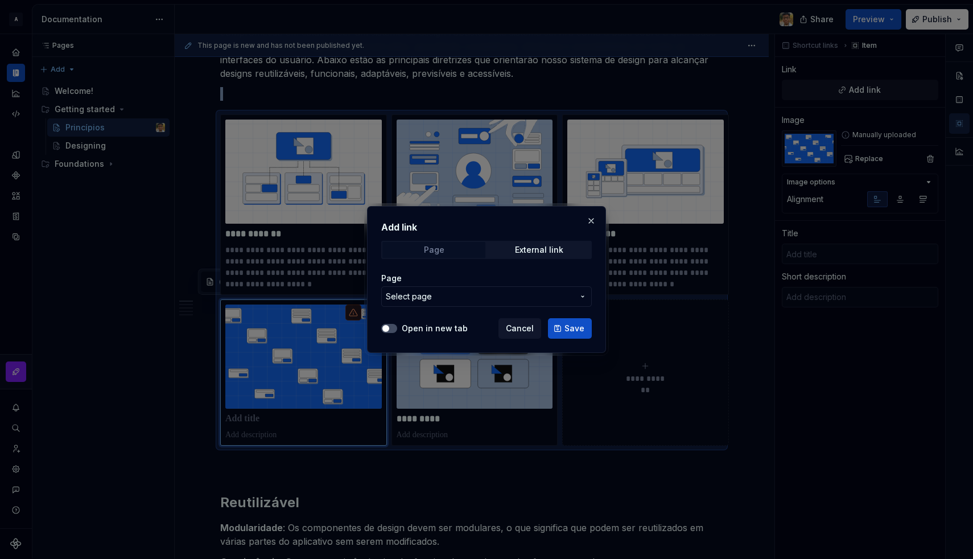
click at [439, 250] on div "Page" at bounding box center [434, 249] width 20 height 9
click at [425, 289] on button "Select page" at bounding box center [486, 296] width 211 height 20
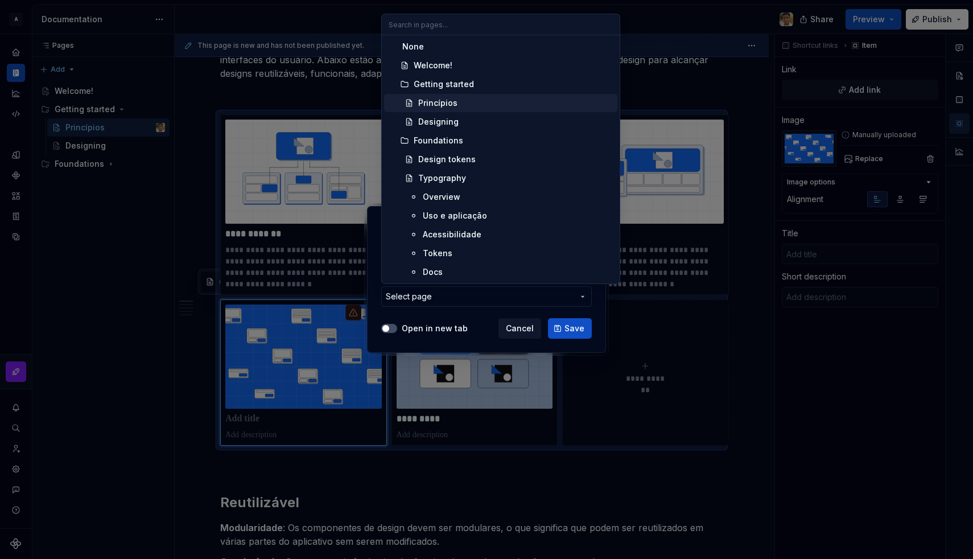
click at [437, 101] on div "Princípios" at bounding box center [437, 102] width 39 height 11
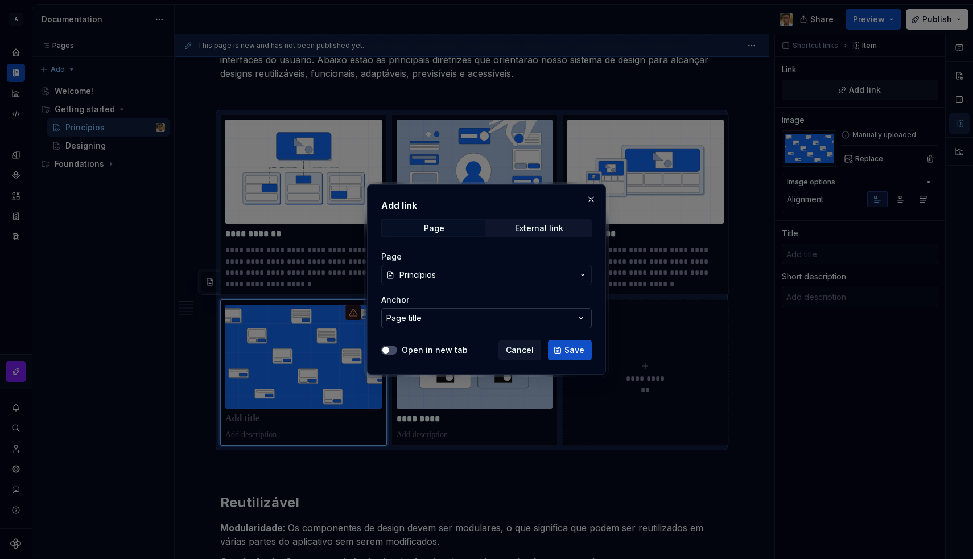
click at [441, 323] on button "Page title" at bounding box center [486, 318] width 211 height 20
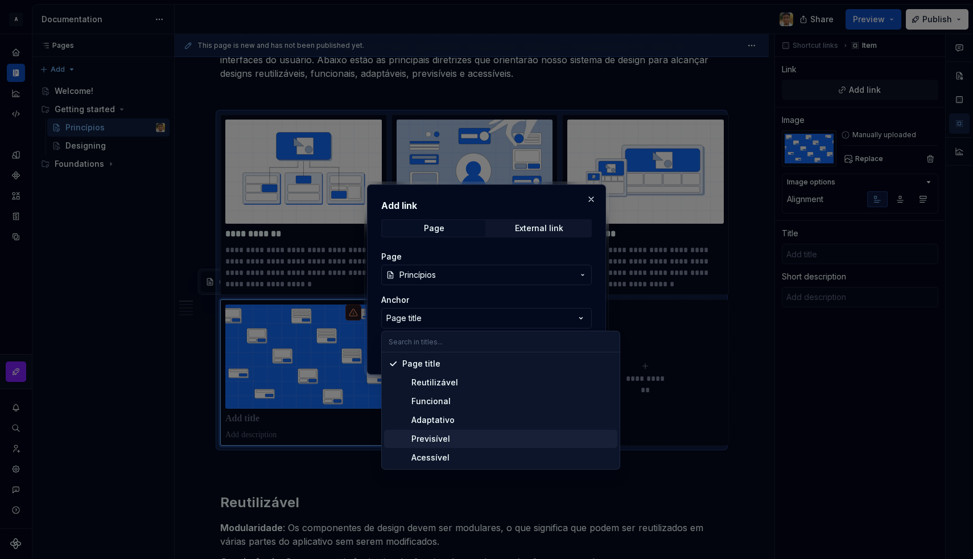
click at [434, 445] on span "Previsível" at bounding box center [500, 439] width 233 height 18
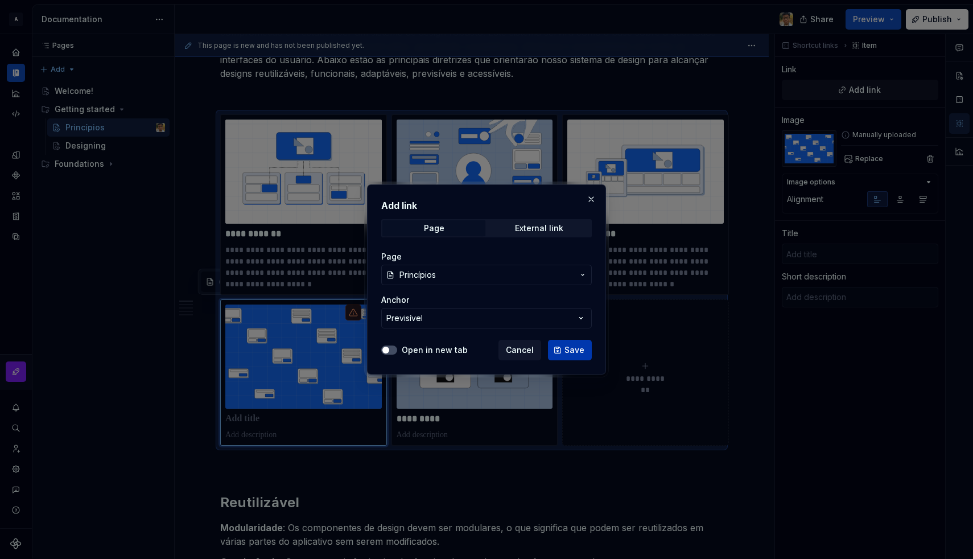
click at [555, 355] on button "Save" at bounding box center [570, 350] width 44 height 20
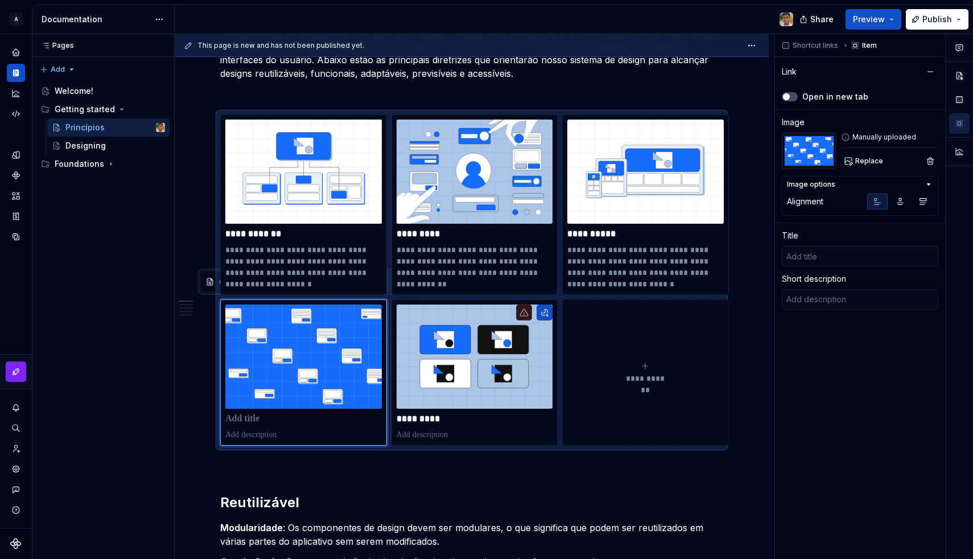
type textarea "*"
type input "Princípios"
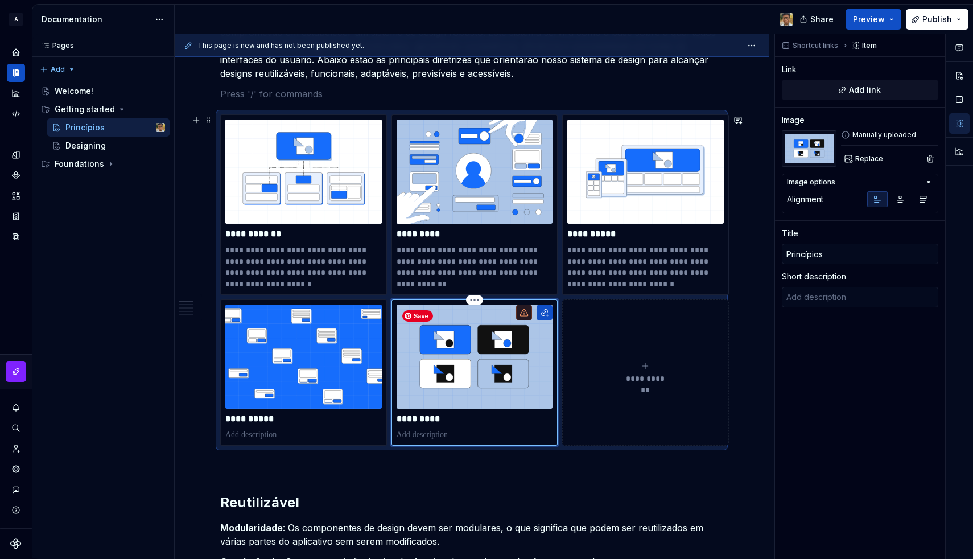
type textarea "*"
type input "Acessível"
click at [456, 364] on img at bounding box center [475, 357] width 157 height 104
click at [814, 89] on button "Add link" at bounding box center [860, 90] width 157 height 20
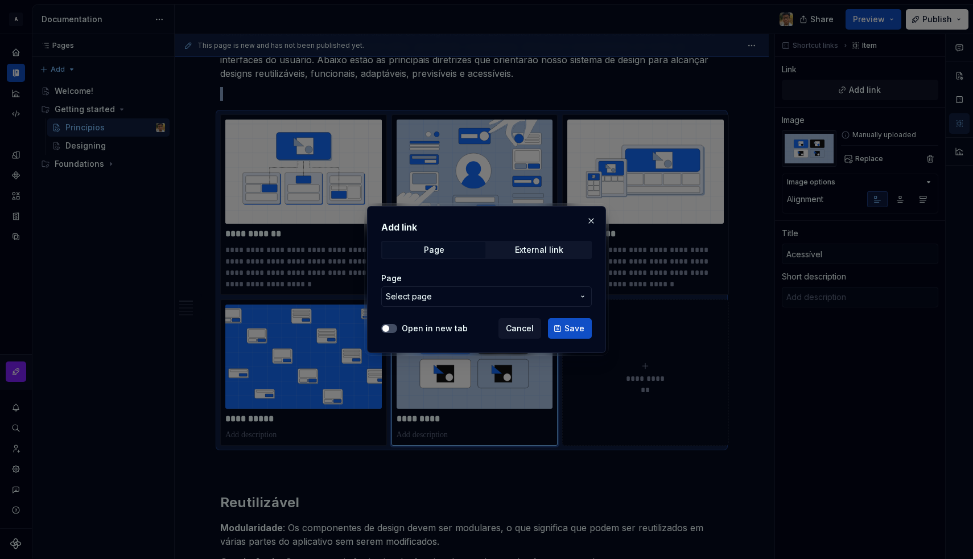
click at [434, 296] on span "Select page" at bounding box center [480, 296] width 188 height 11
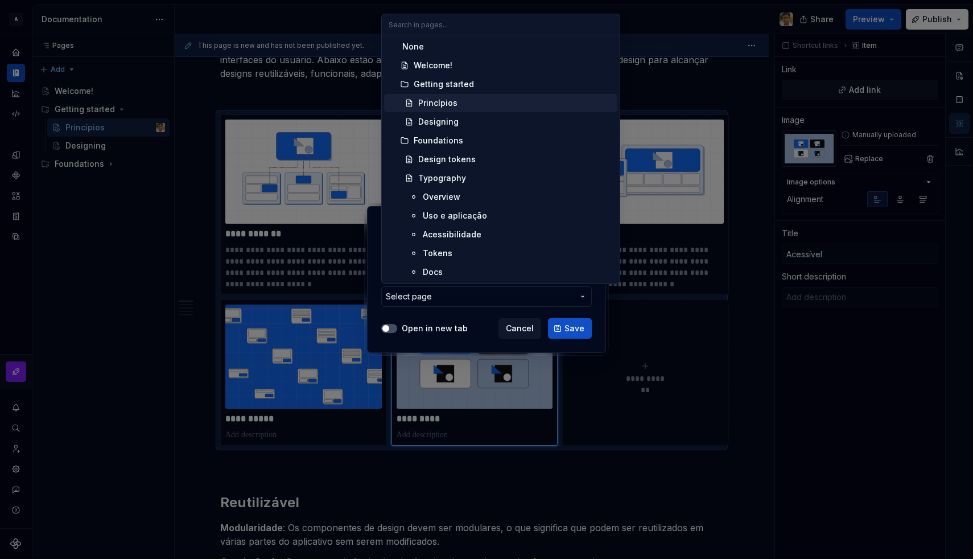
click at [437, 104] on div "Princípios" at bounding box center [437, 102] width 39 height 11
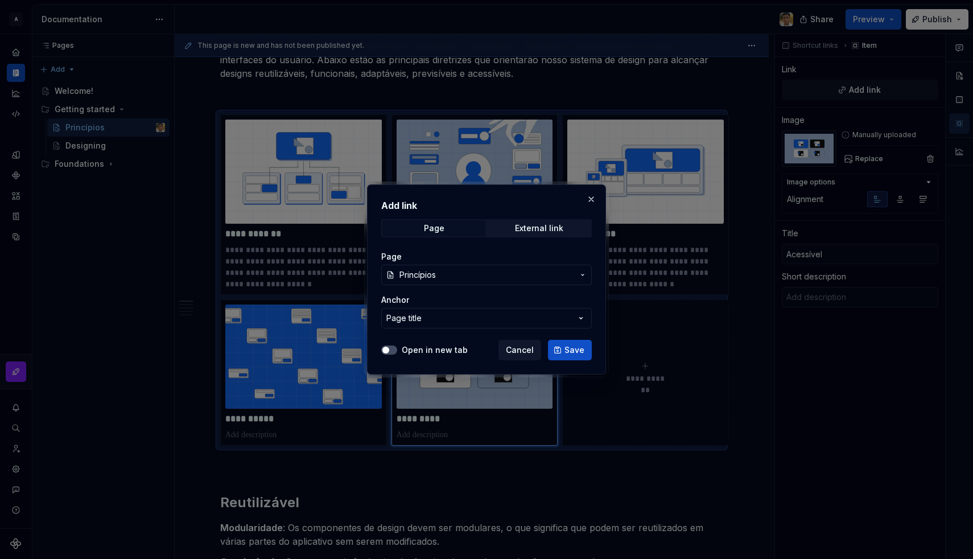
click at [395, 306] on div "Anchor Page title" at bounding box center [486, 311] width 211 height 34
click at [409, 317] on div "Page title" at bounding box center [404, 318] width 35 height 11
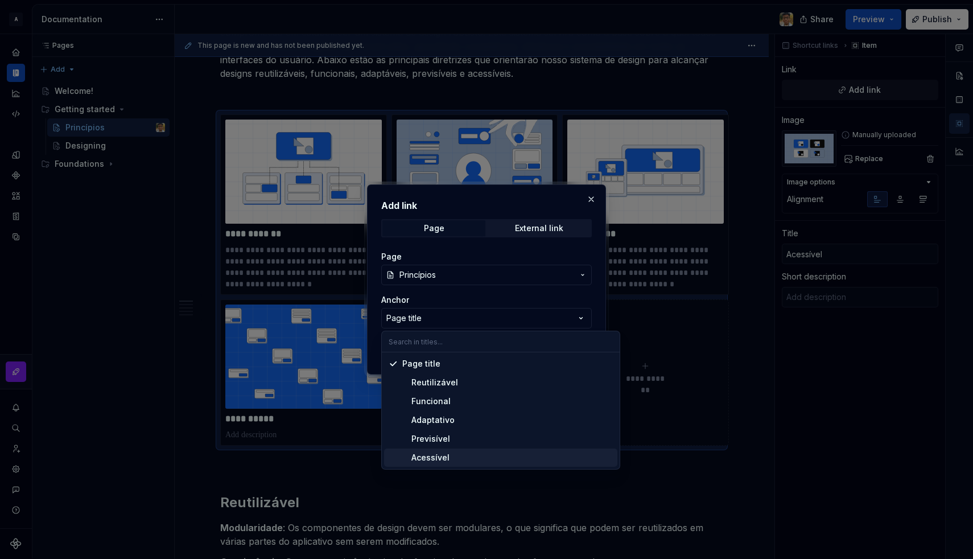
click at [441, 453] on div "Acessível" at bounding box center [425, 457] width 47 height 11
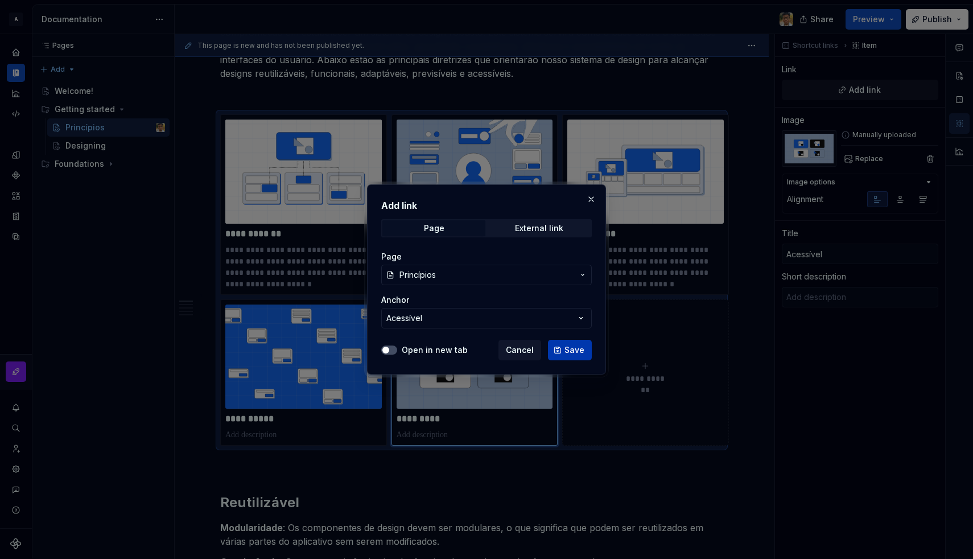
click at [566, 347] on span "Save" at bounding box center [575, 349] width 20 height 11
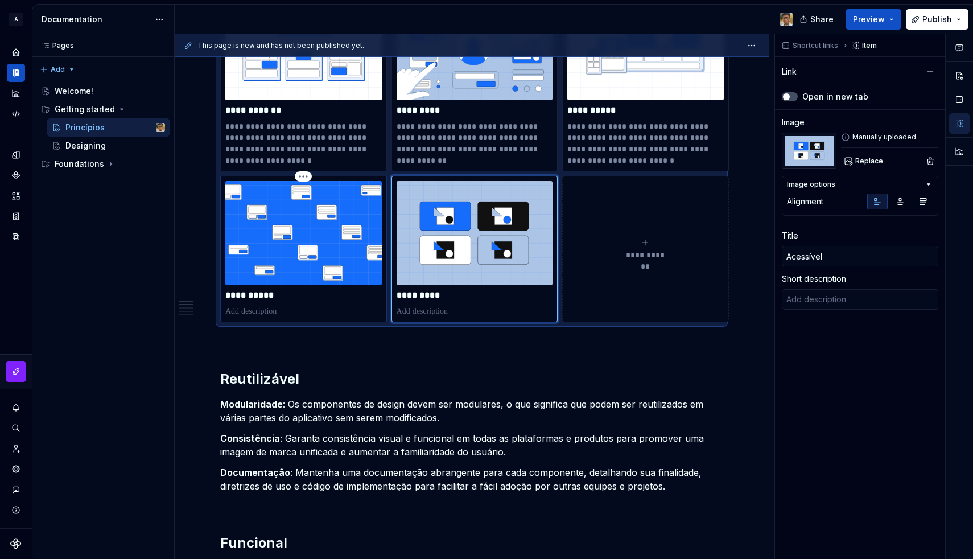
scroll to position [312, 0]
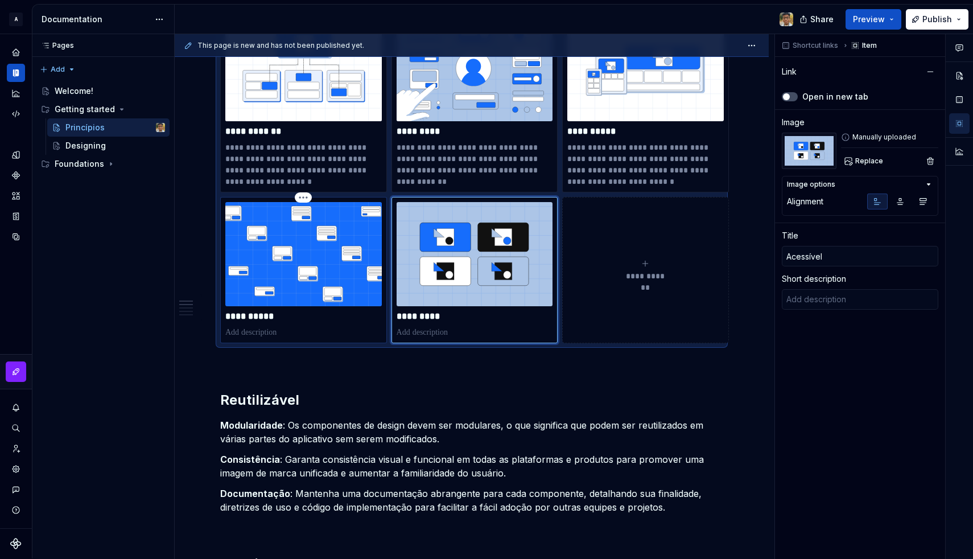
click at [261, 312] on p "**********" at bounding box center [303, 316] width 157 height 11
type textarea "*"
type input "Princípios"
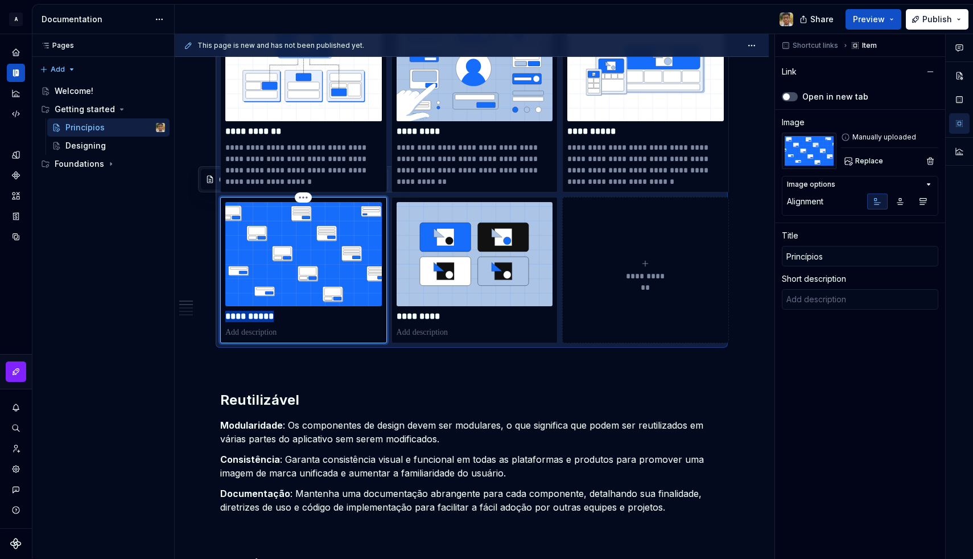
click at [261, 312] on p "**********" at bounding box center [303, 316] width 157 height 11
type textarea "*"
type input "P"
type textarea "*"
type input "Pr"
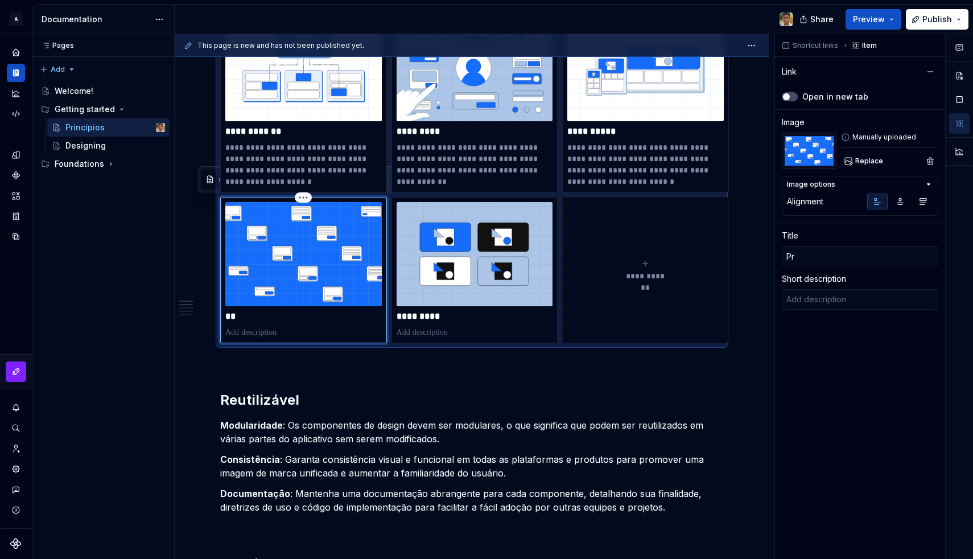
type textarea "*"
type input "Pre"
type textarea "*"
type input "Prev"
type textarea "*"
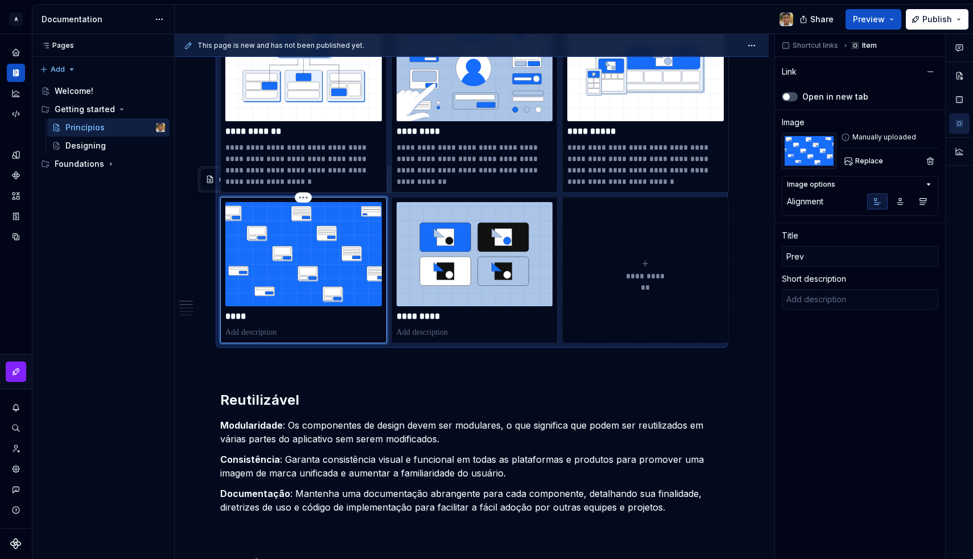
type input "Previ"
type textarea "*"
type input "Previs"
type textarea "*"
type input "Previs'"
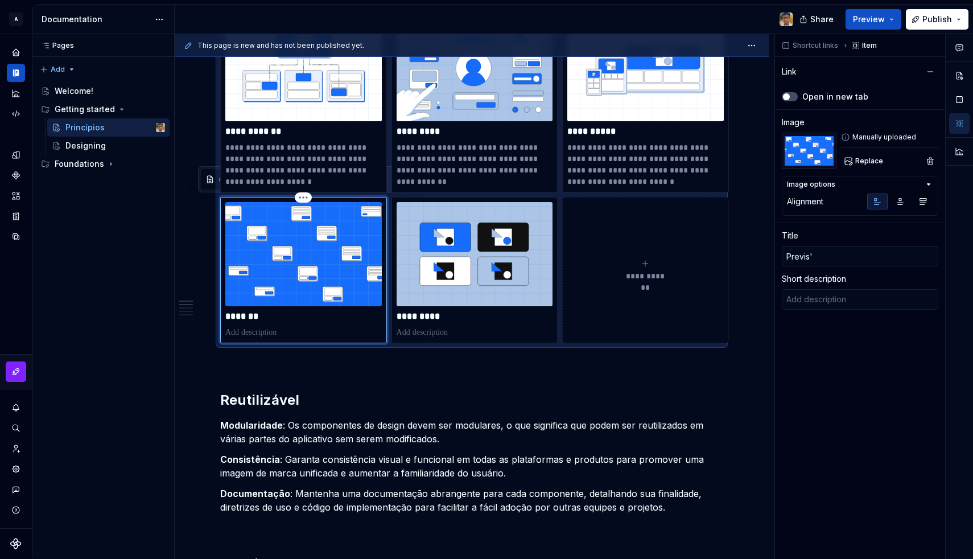
type textarea "*"
type input "Previsí"
type textarea "*"
type input "Previsív"
type textarea "*"
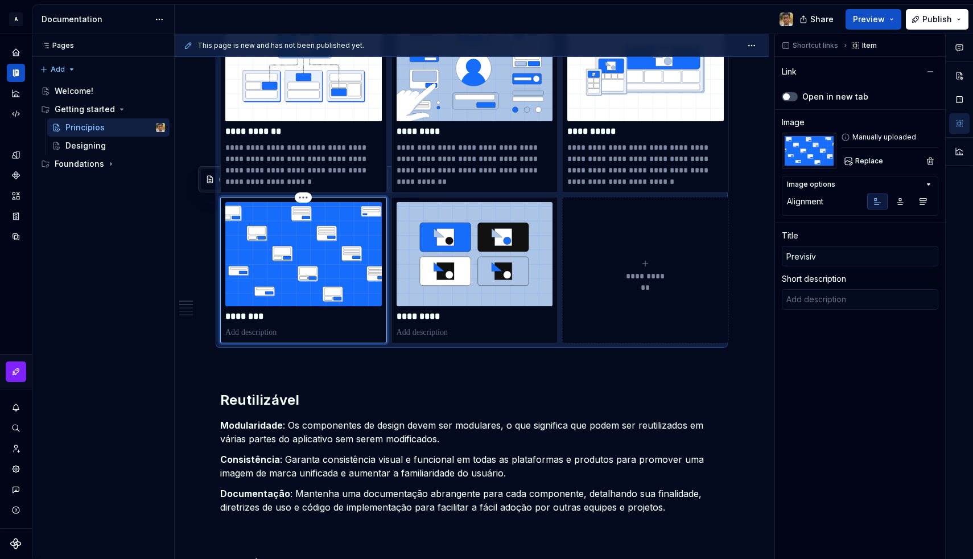
type input "Previsíve"
type textarea "*"
type input "Previsível"
click at [298, 331] on p at bounding box center [303, 332] width 157 height 11
type textarea "*"
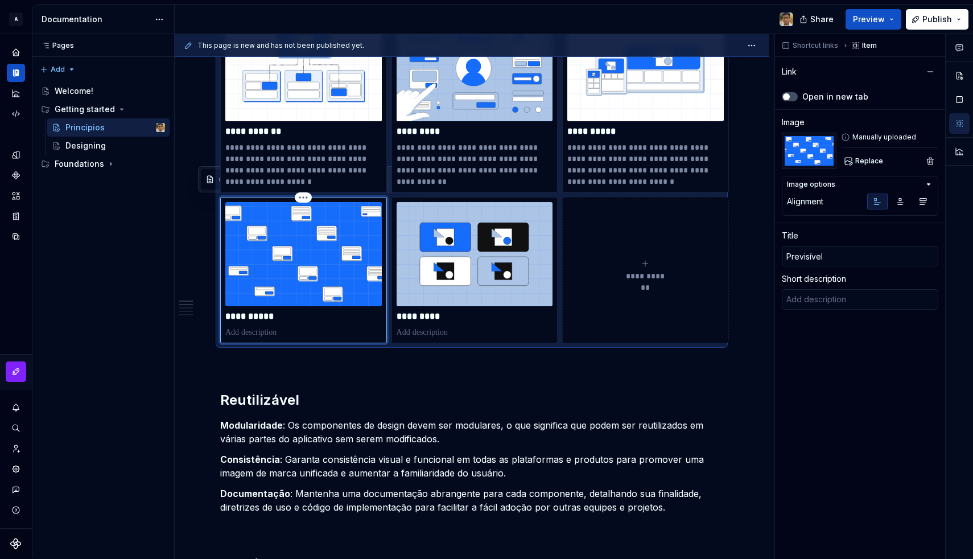
type textarea "Componentes focados no usuário, com bom desempenho e confiabilidade, garantem f…"
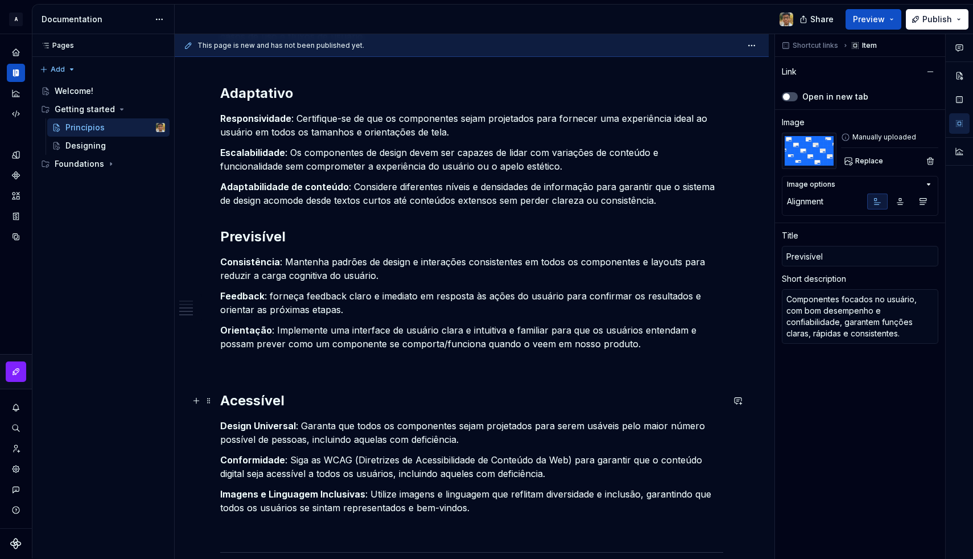
scroll to position [988, 0]
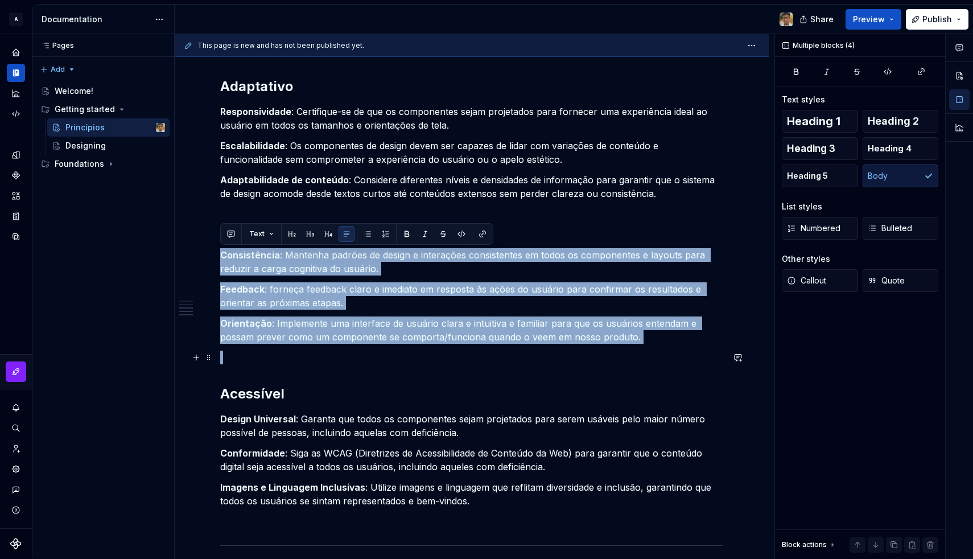
drag, startPoint x: 223, startPoint y: 257, endPoint x: 557, endPoint y: 362, distance: 349.8
copy div "Consistência : Mantenha padrões de design e interações consistentes em todos os…"
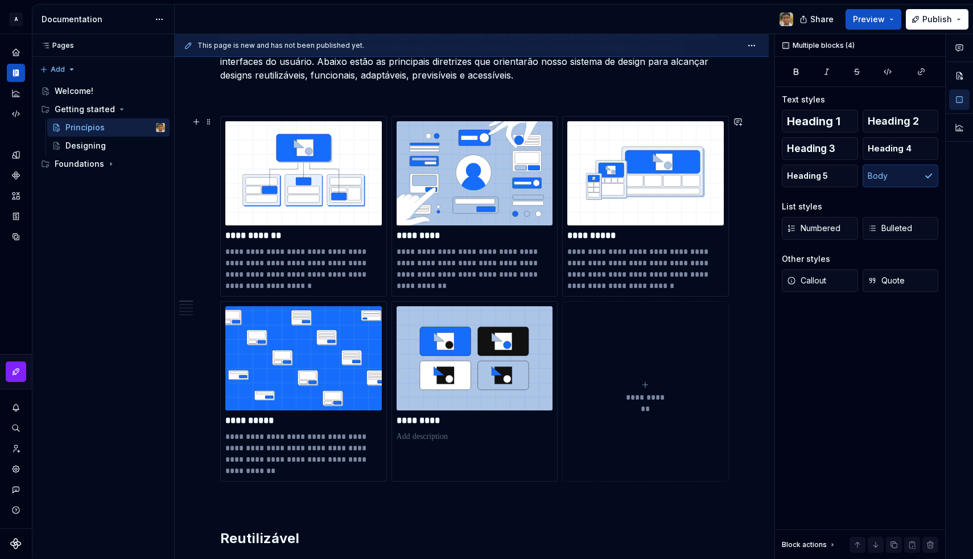
scroll to position [242, 0]
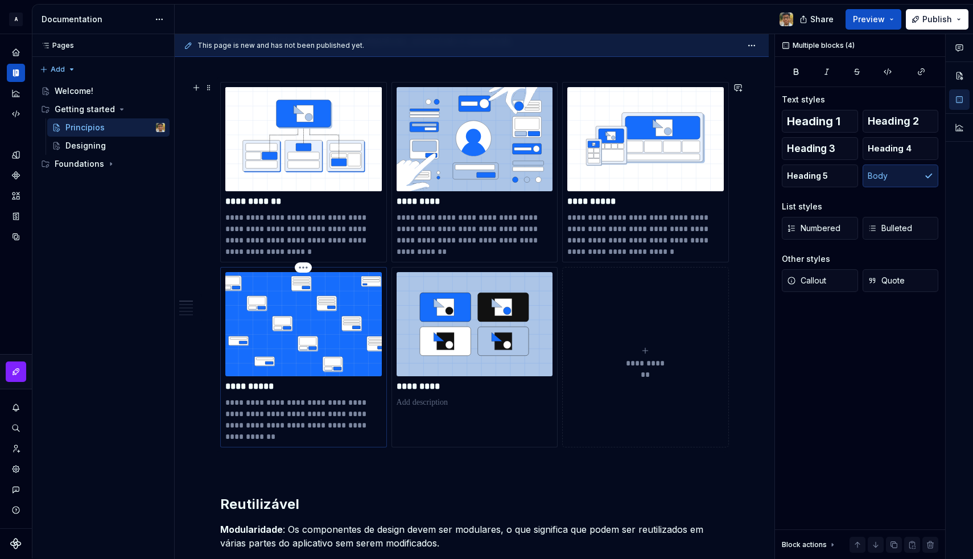
click at [257, 416] on p "**********" at bounding box center [303, 420] width 157 height 46
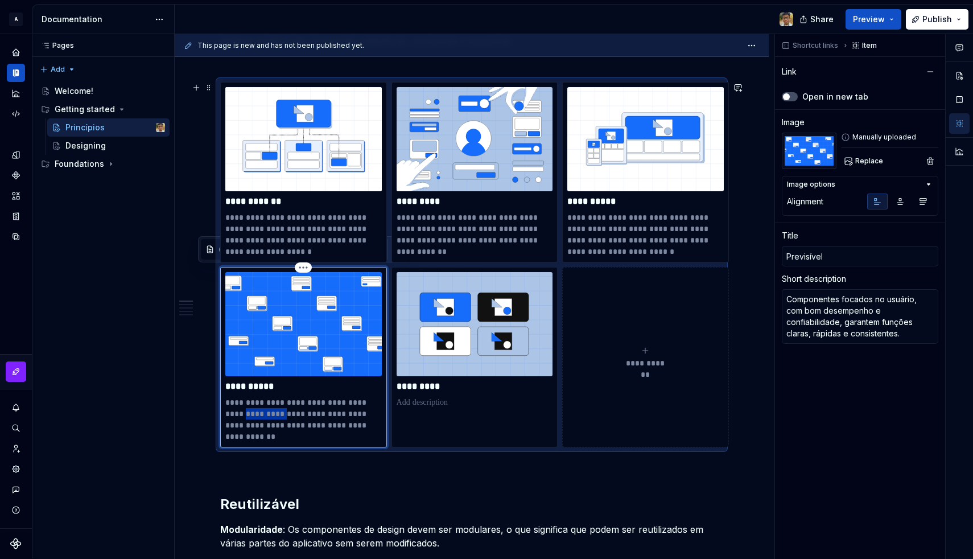
click at [257, 416] on p "**********" at bounding box center [303, 420] width 157 height 46
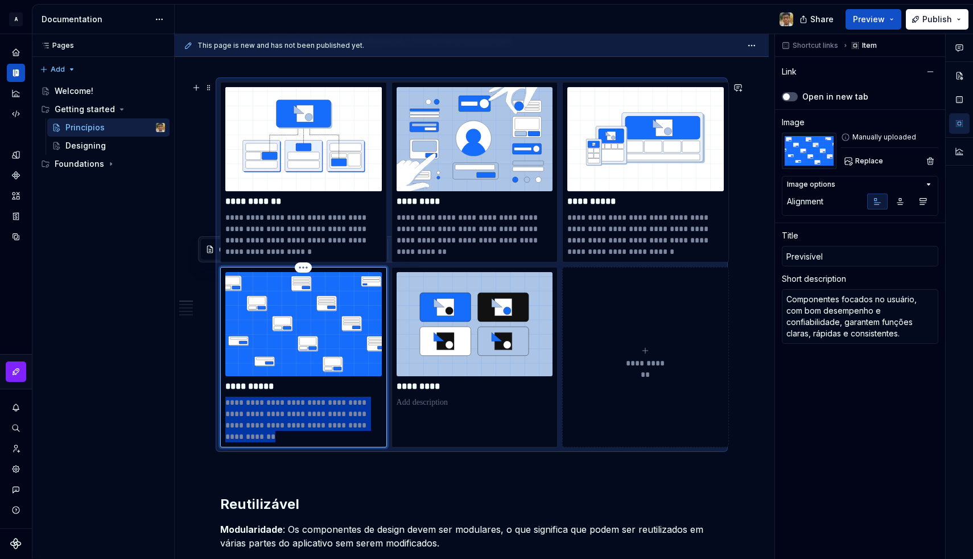
click at [257, 416] on p "**********" at bounding box center [303, 420] width 157 height 46
type textarea "*"
type textarea "Consistência, feedback claro e interfaces intuitivas ajudam o usuário a entende…"
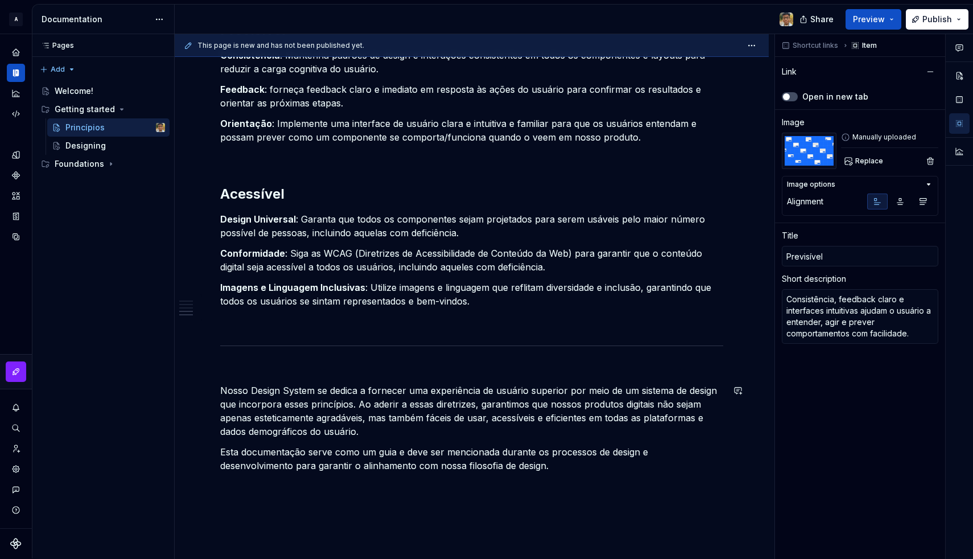
scroll to position [1162, 0]
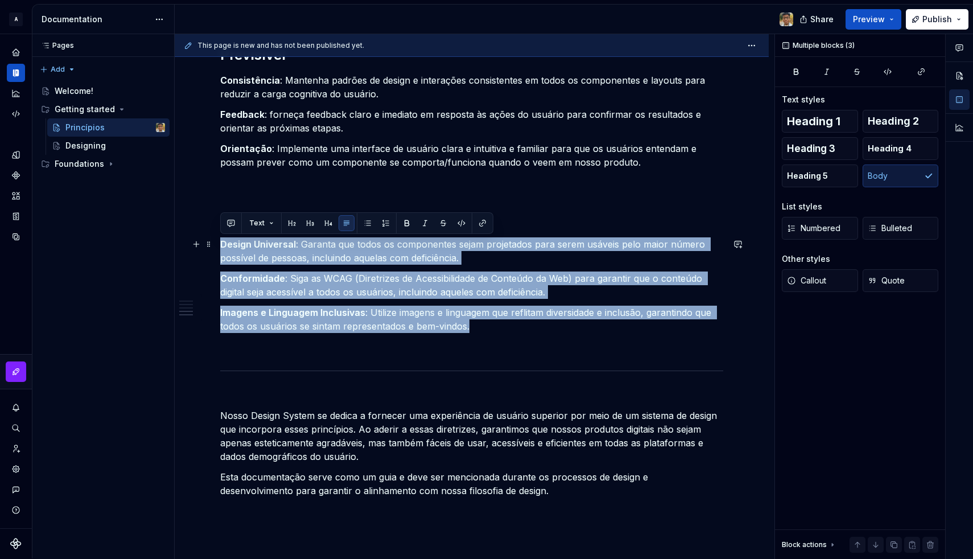
drag, startPoint x: 491, startPoint y: 332, endPoint x: 219, endPoint y: 245, distance: 286.2
copy div "Design Universal : Garanta que todos os componentes sejam projetados para serem…"
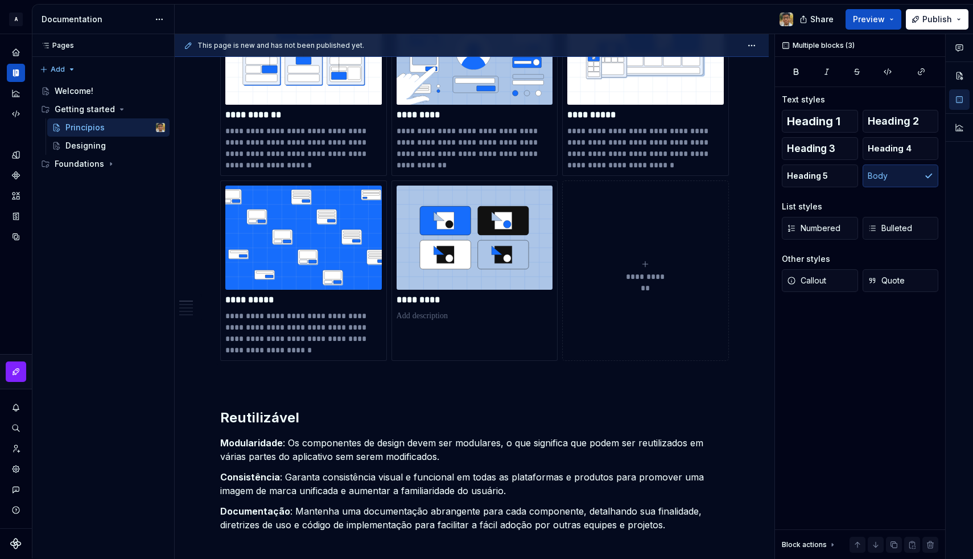
scroll to position [334, 0]
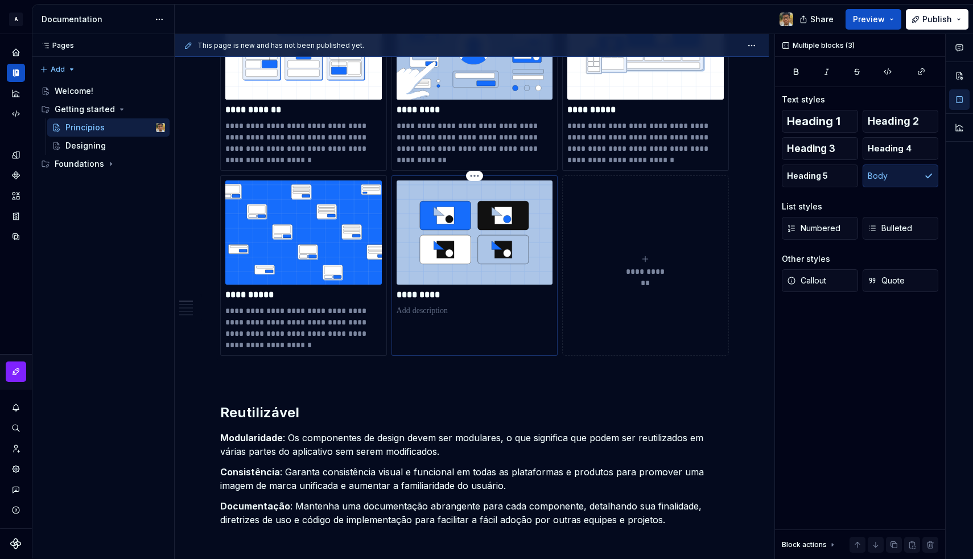
click at [417, 306] on p at bounding box center [475, 310] width 157 height 11
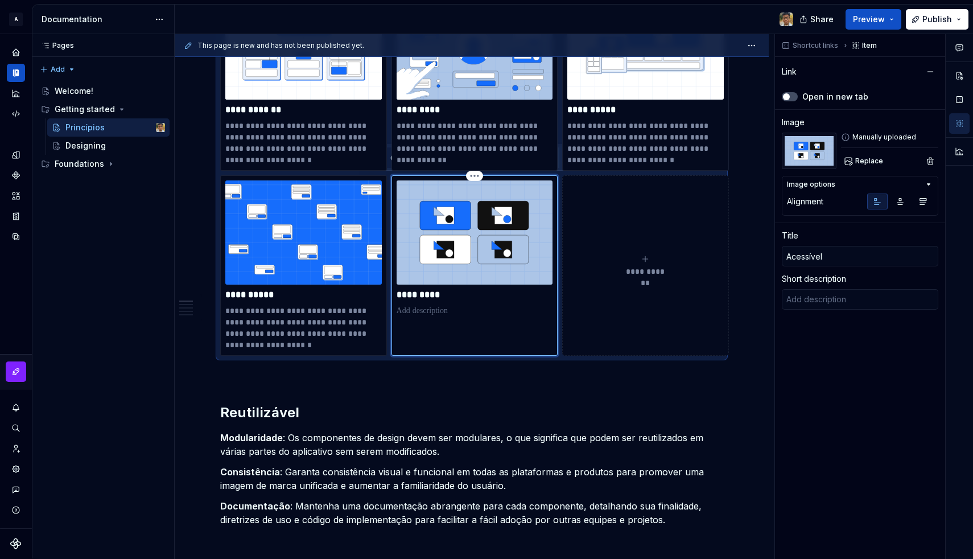
type textarea "*"
type textarea "Design universal, conformidade com WCAG e comunicação inclusiva garantem acesso…"
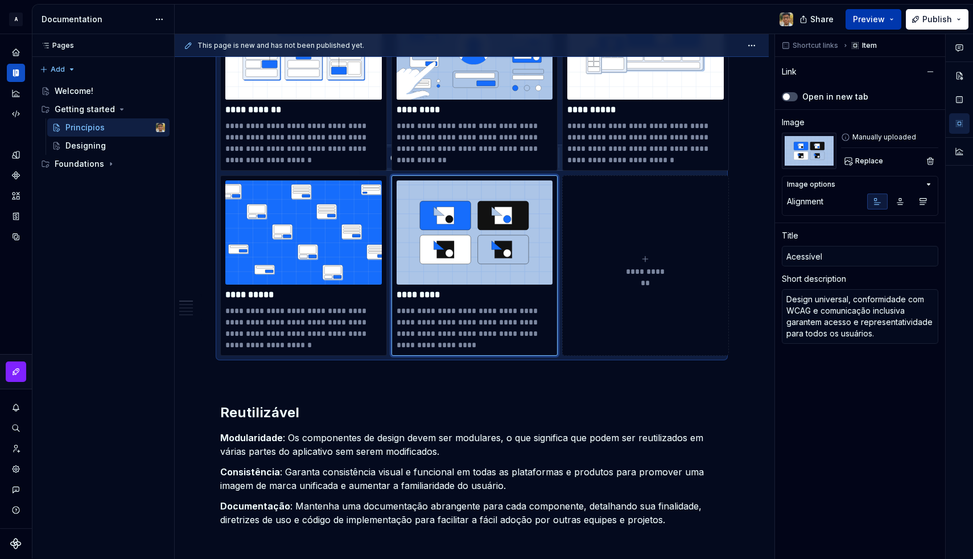
click at [898, 22] on button "Preview" at bounding box center [874, 19] width 56 height 20
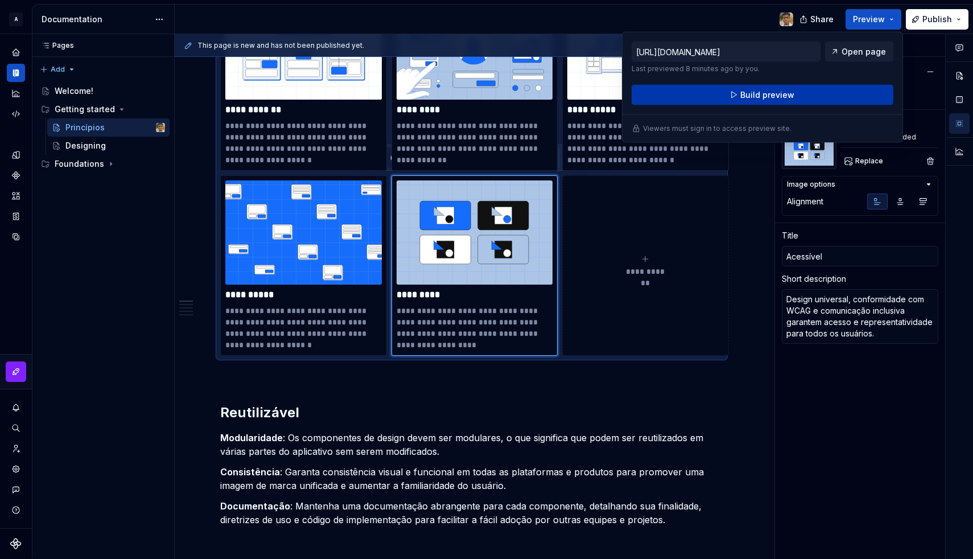
click at [770, 96] on span "Build preview" at bounding box center [768, 94] width 54 height 11
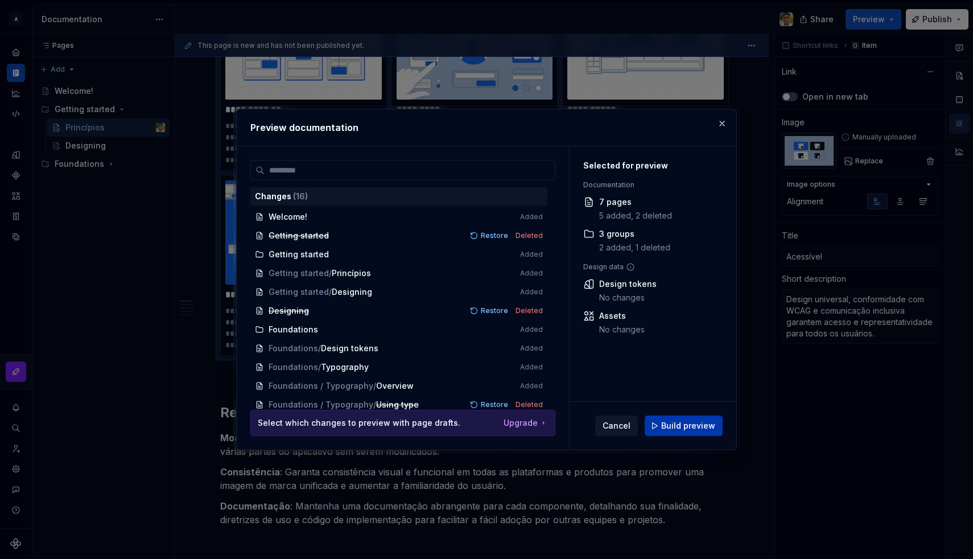
click at [661, 424] on button "Build preview" at bounding box center [684, 426] width 78 height 20
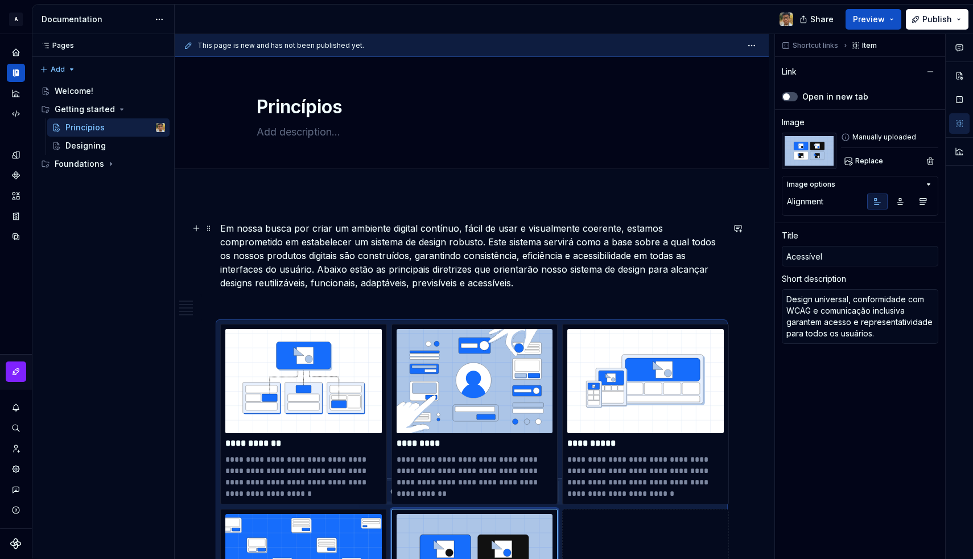
scroll to position [0, 0]
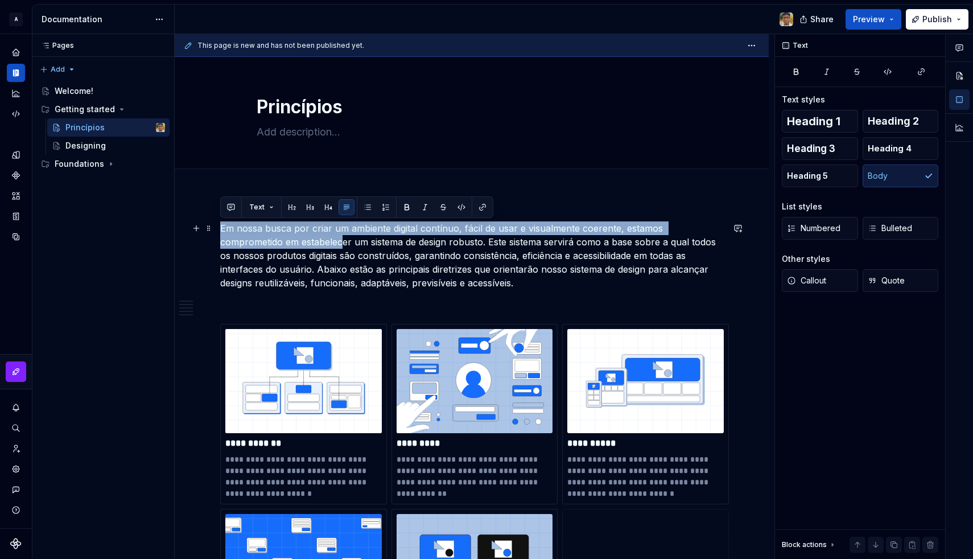
drag, startPoint x: 221, startPoint y: 229, endPoint x: 280, endPoint y: 236, distance: 59.6
click at [280, 236] on p "Em nossa busca por criar um ambiente digital contínuo, fácil de usar e visualme…" at bounding box center [471, 255] width 503 height 68
drag, startPoint x: 222, startPoint y: 228, endPoint x: 421, endPoint y: 240, distance: 199.6
click at [421, 240] on p "Em nossa busca por criar um ambiente digital contínuo, fácil de usar e visualme…" at bounding box center [471, 255] width 503 height 68
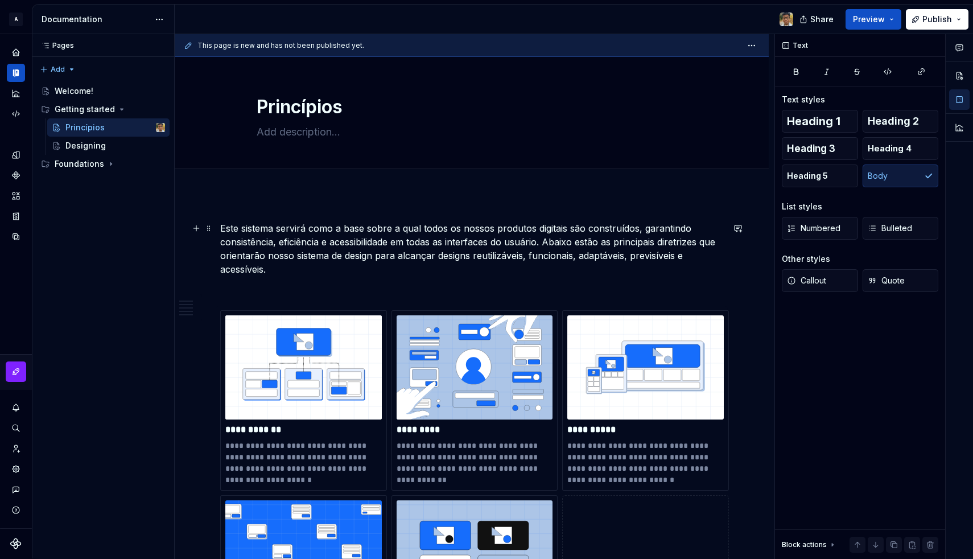
type textarea "*"
click at [350, 134] on textarea at bounding box center [469, 132] width 430 height 18
paste textarea "Em nossa busca por criar um ambiente digital contínuo, fácil de usar e visualme…"
type textarea "Em nossa busca por criar um ambiente digital contínuo, fácil de usar e visualme…"
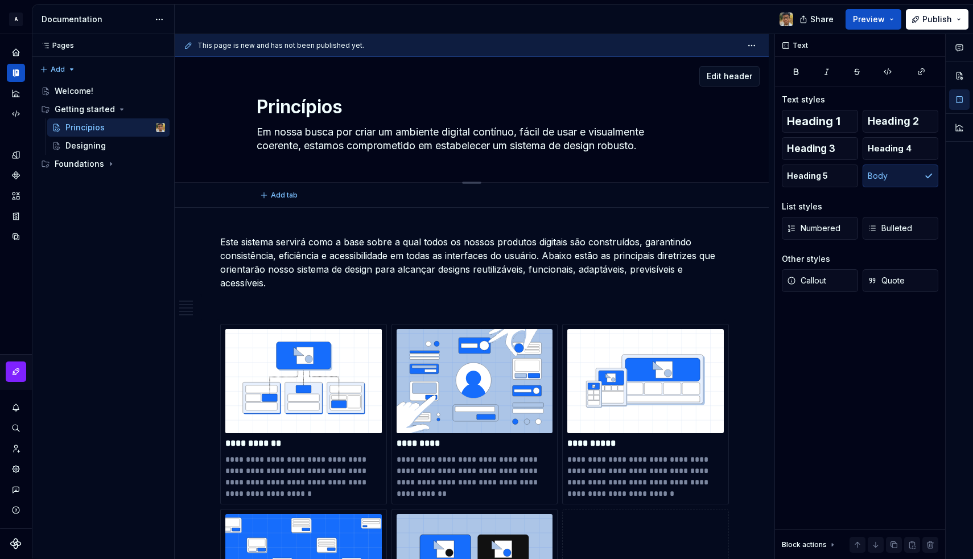
click at [350, 134] on textarea "Em nossa busca por criar um ambiente digital contínuo, fácil de usar e visualme…" at bounding box center [469, 139] width 430 height 32
type textarea "*"
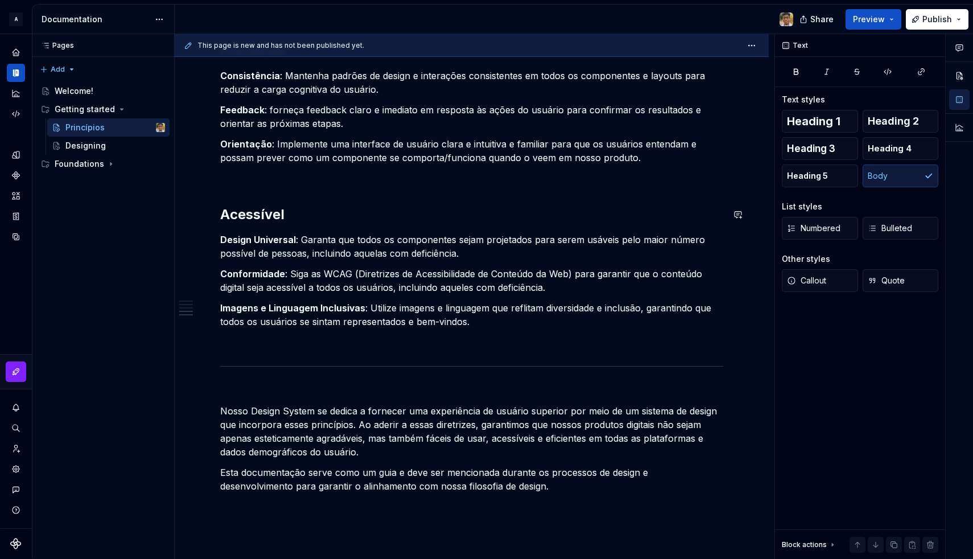
scroll to position [1138, 0]
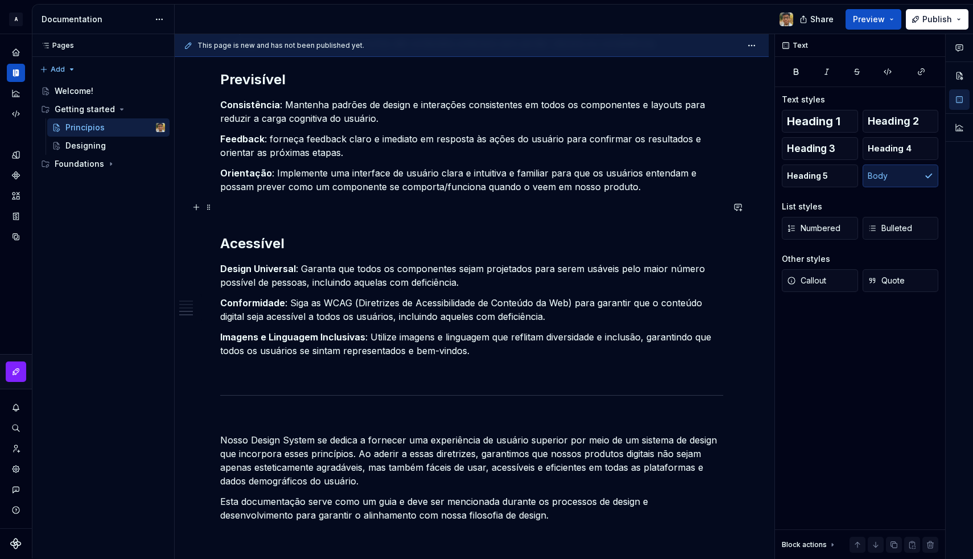
type textarea "Em nossa busca por criar um ambiente digital contínuo, fácil de usar e visualme…"
click at [236, 211] on p at bounding box center [471, 207] width 503 height 14
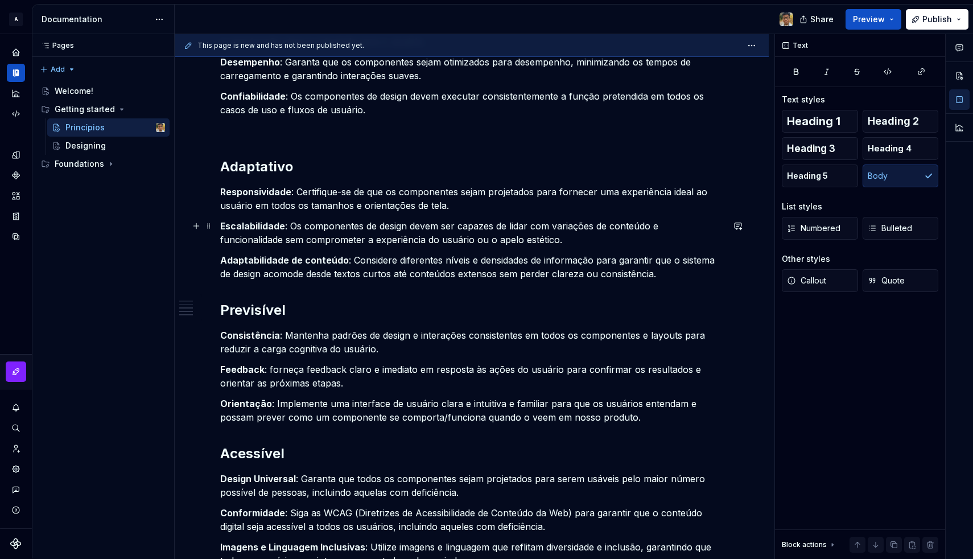
scroll to position [885, 0]
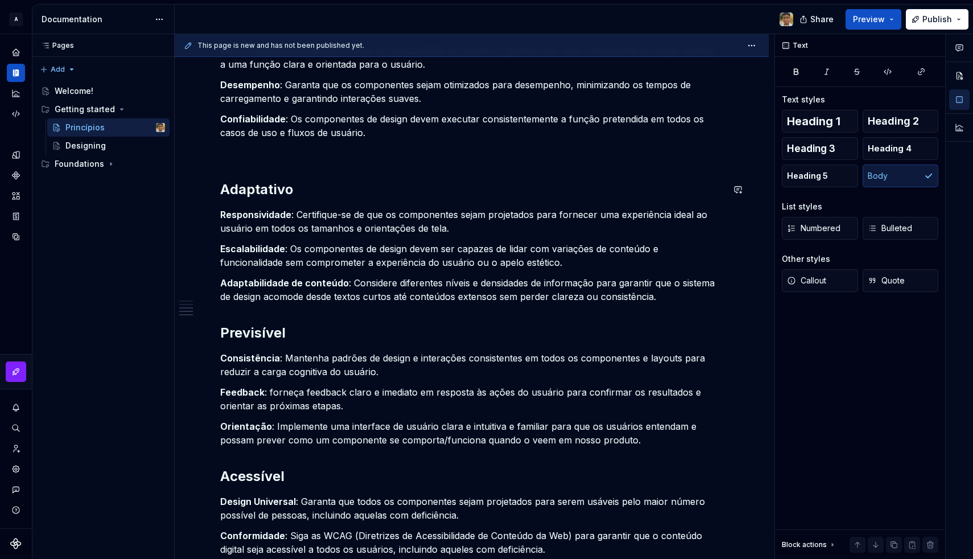
click at [259, 157] on p at bounding box center [471, 153] width 503 height 14
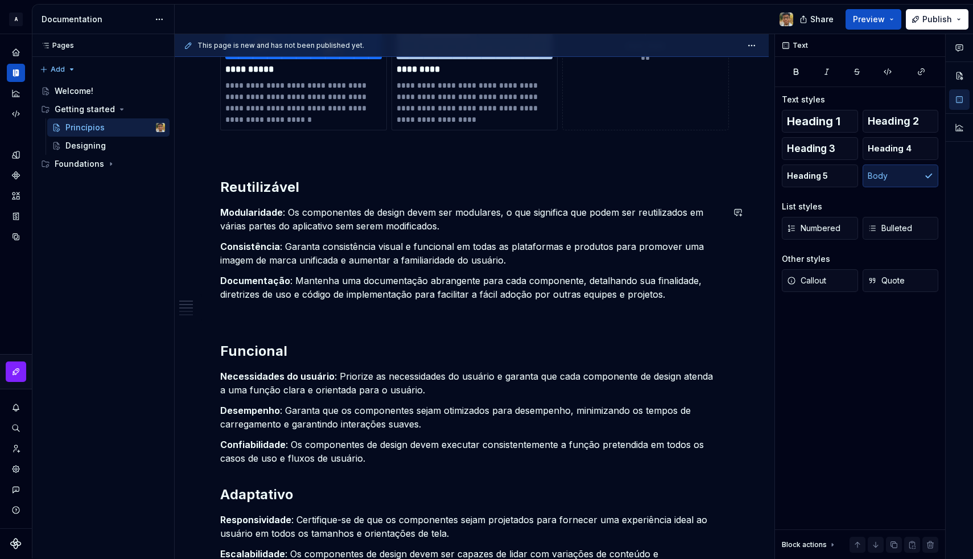
scroll to position [558, 0]
click at [255, 313] on p at bounding box center [471, 316] width 503 height 14
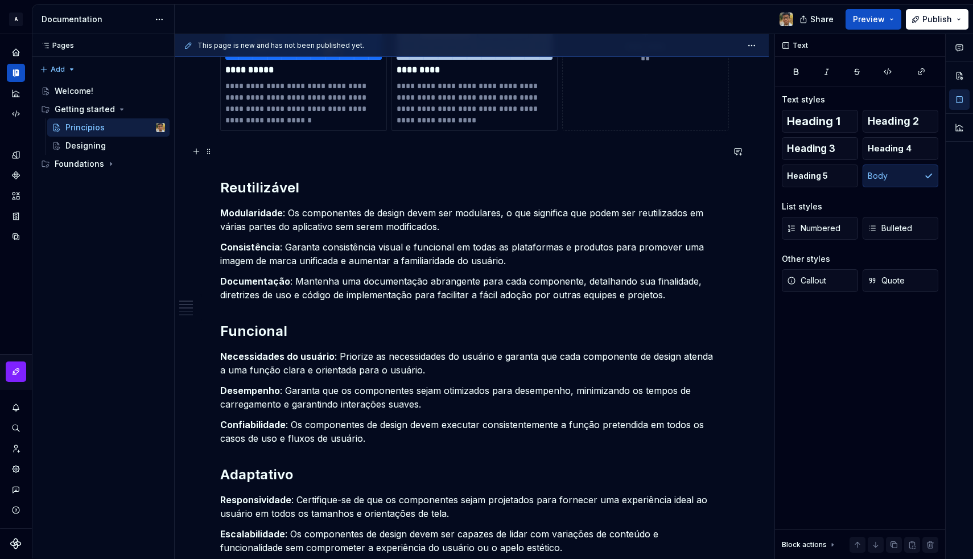
type textarea "*"
